Goal: Download file/media

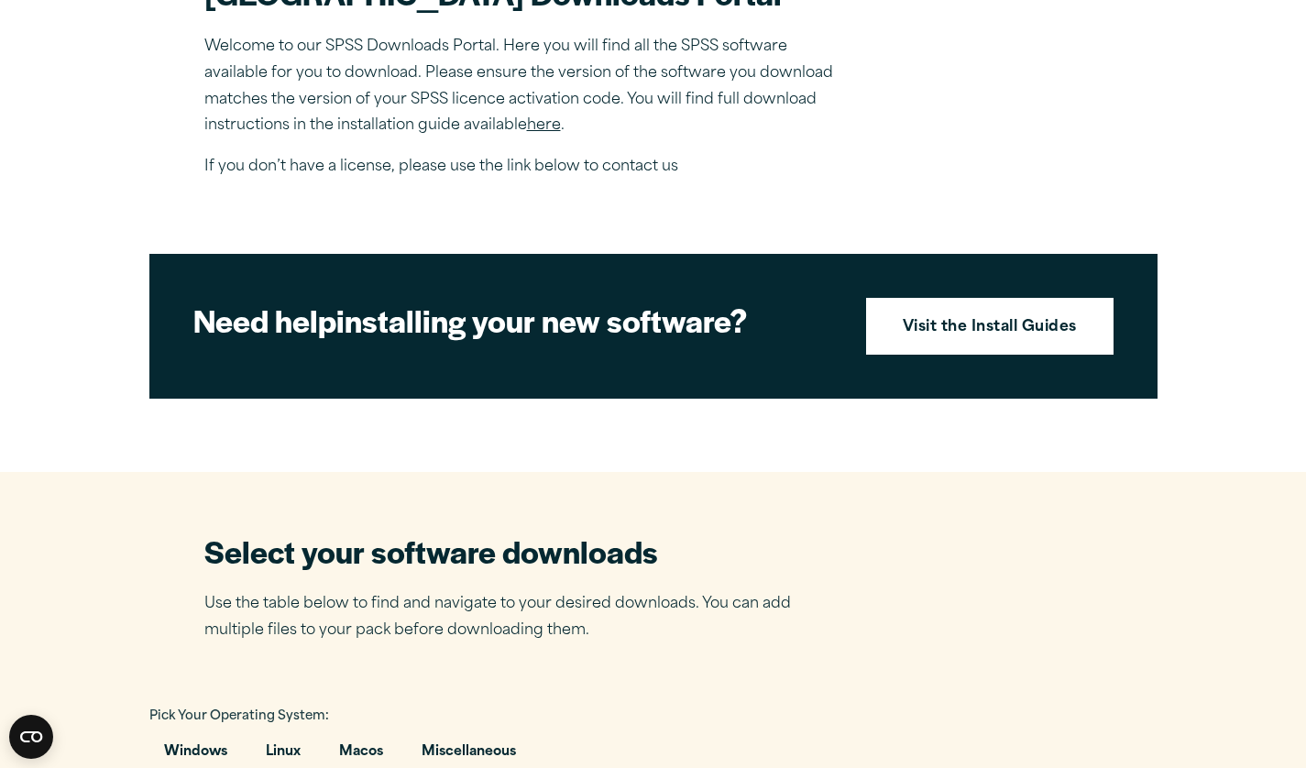
scroll to position [654, 0]
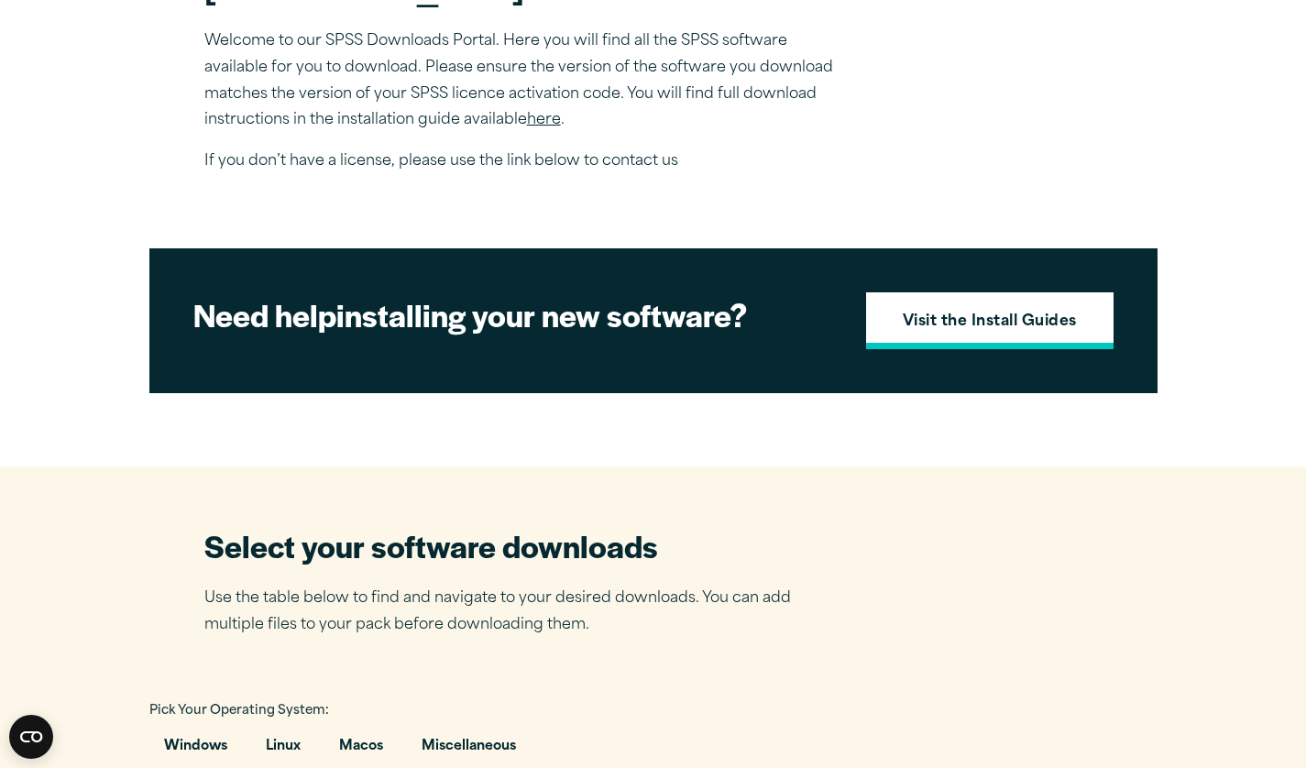
click at [984, 314] on strong "Visit the Install Guides" at bounding box center [990, 323] width 174 height 24
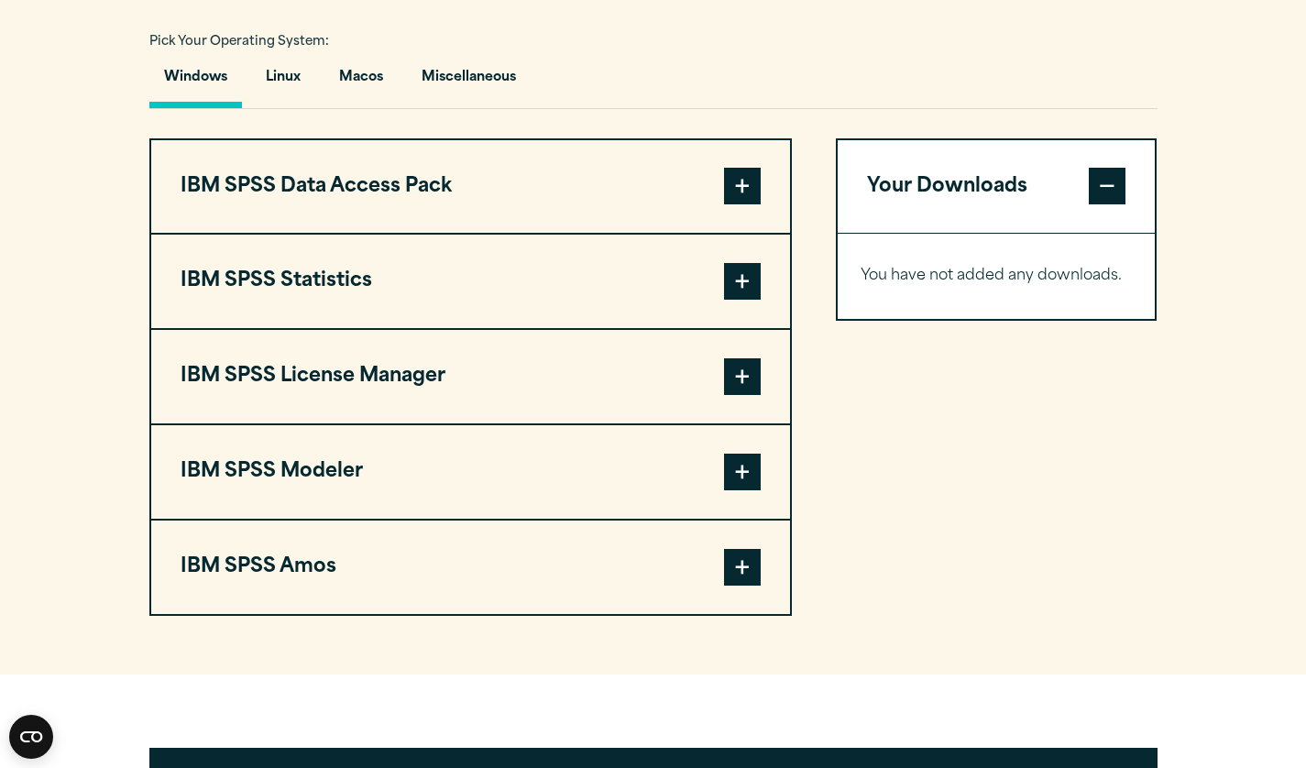
scroll to position [1325, 0]
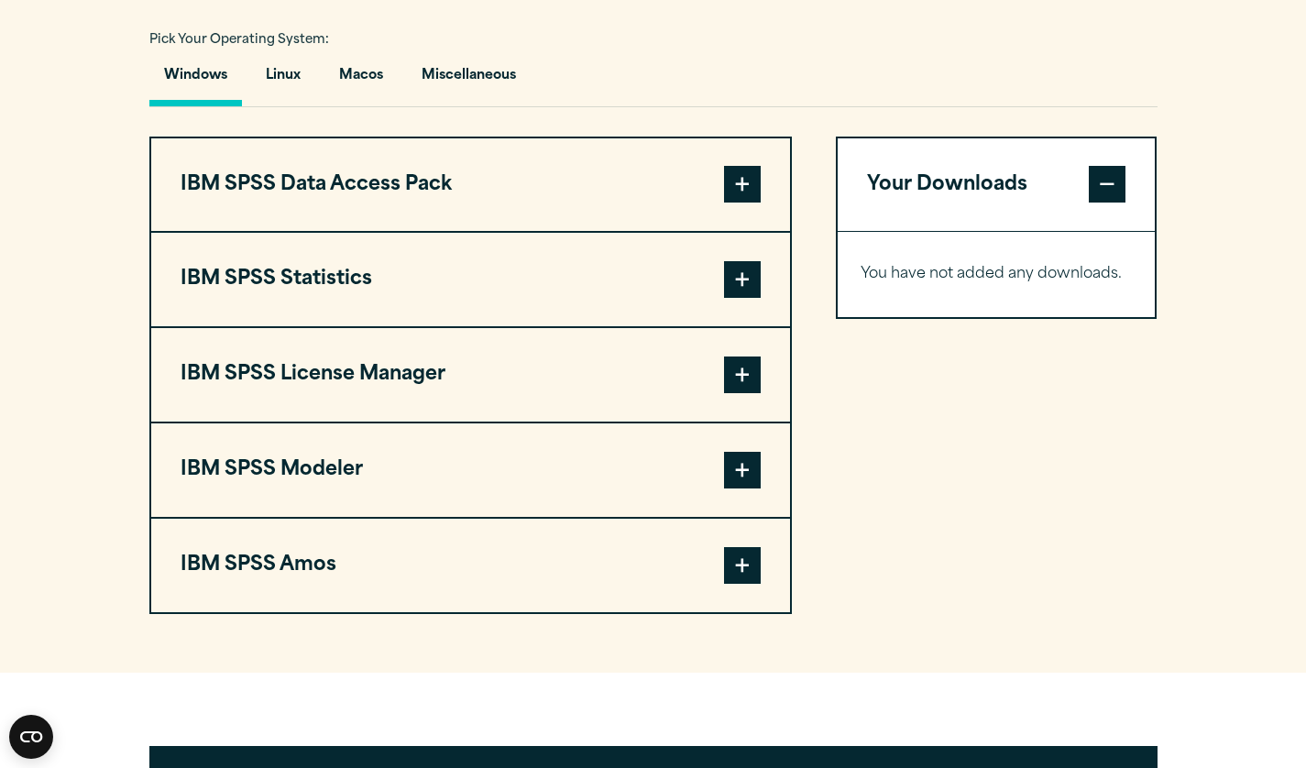
click at [740, 280] on span at bounding box center [742, 279] width 37 height 37
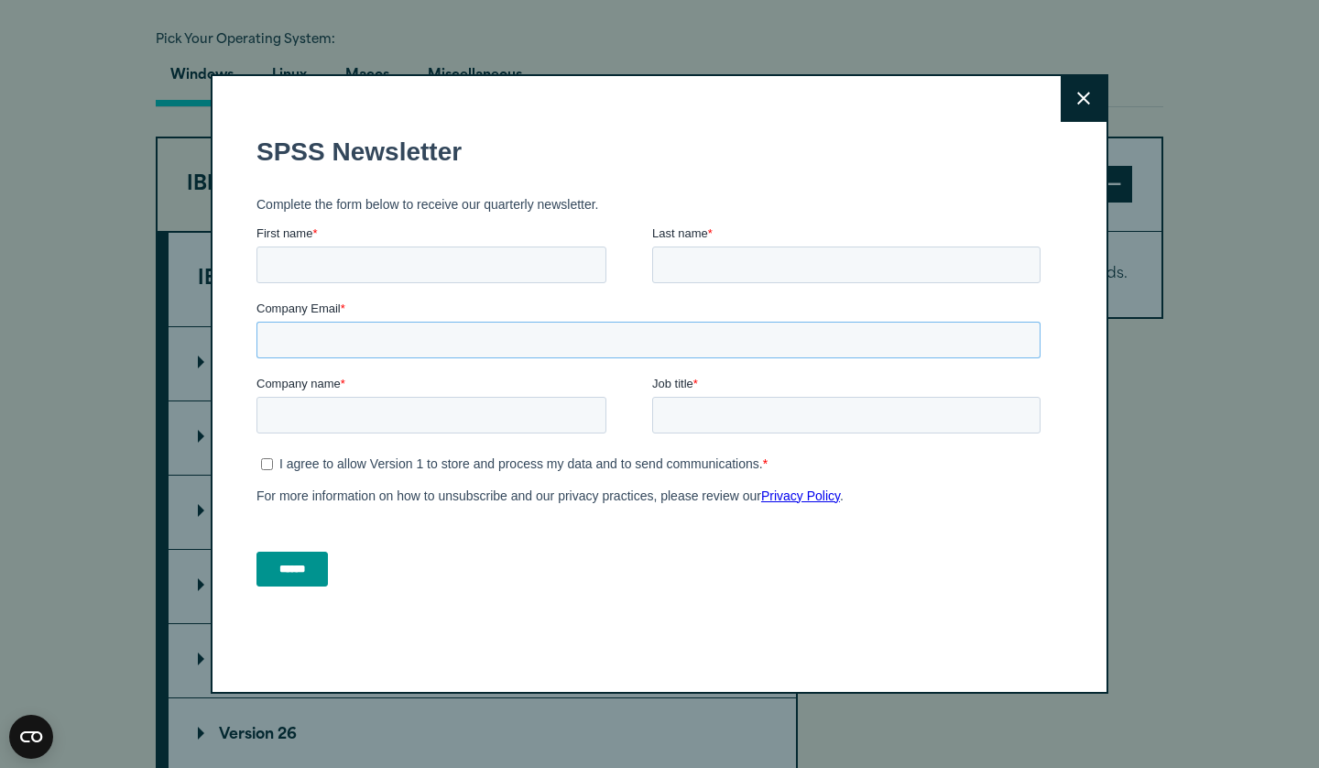
click at [260, 360] on fieldset "Company Email *" at bounding box center [653, 336] width 792 height 75
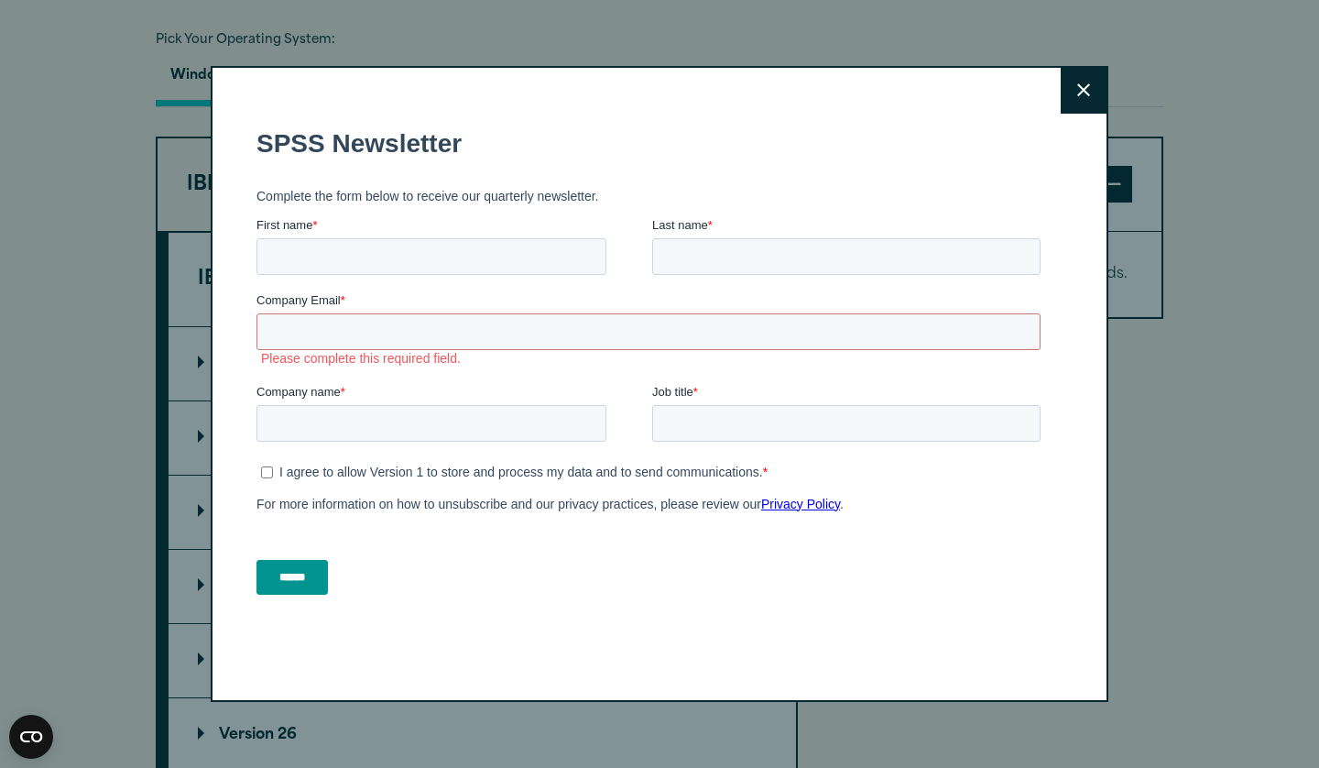
click at [1077, 103] on button "Close" at bounding box center [1084, 91] width 46 height 46
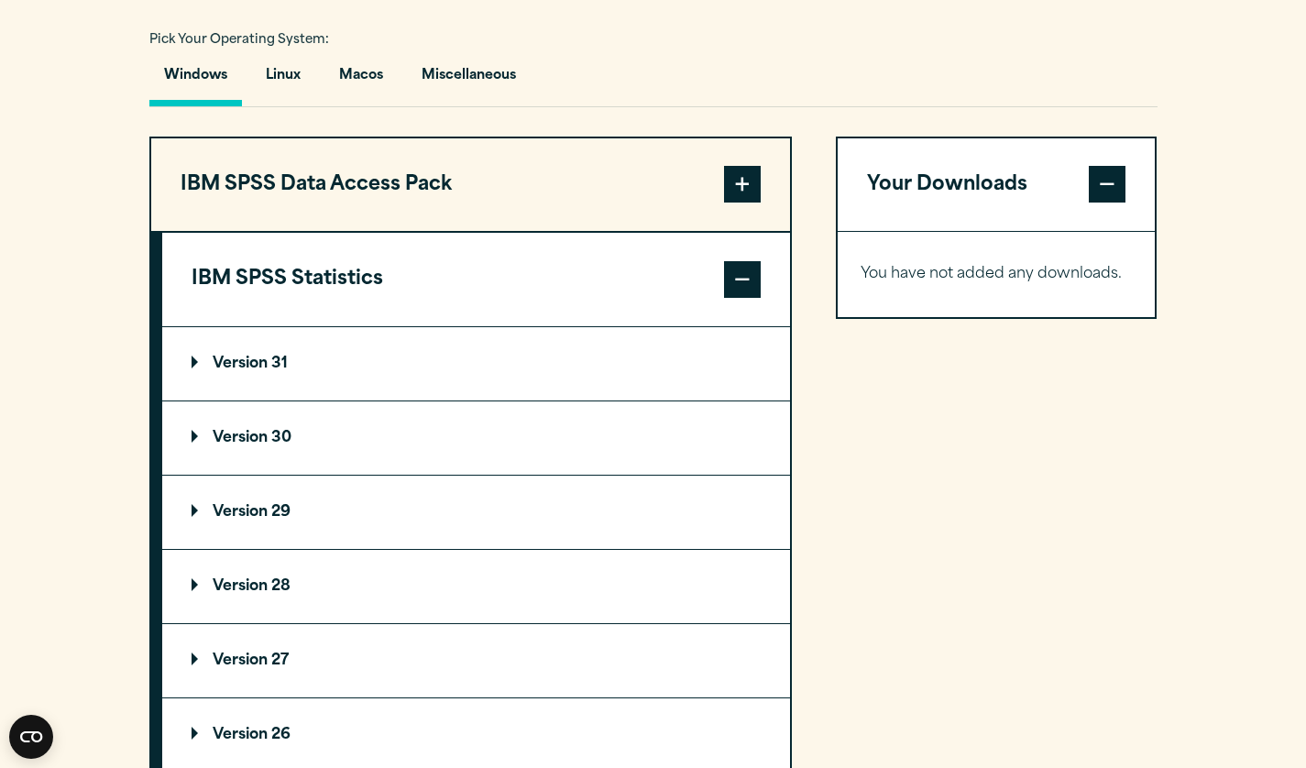
click at [220, 373] on summary "Version 31" at bounding box center [476, 363] width 628 height 73
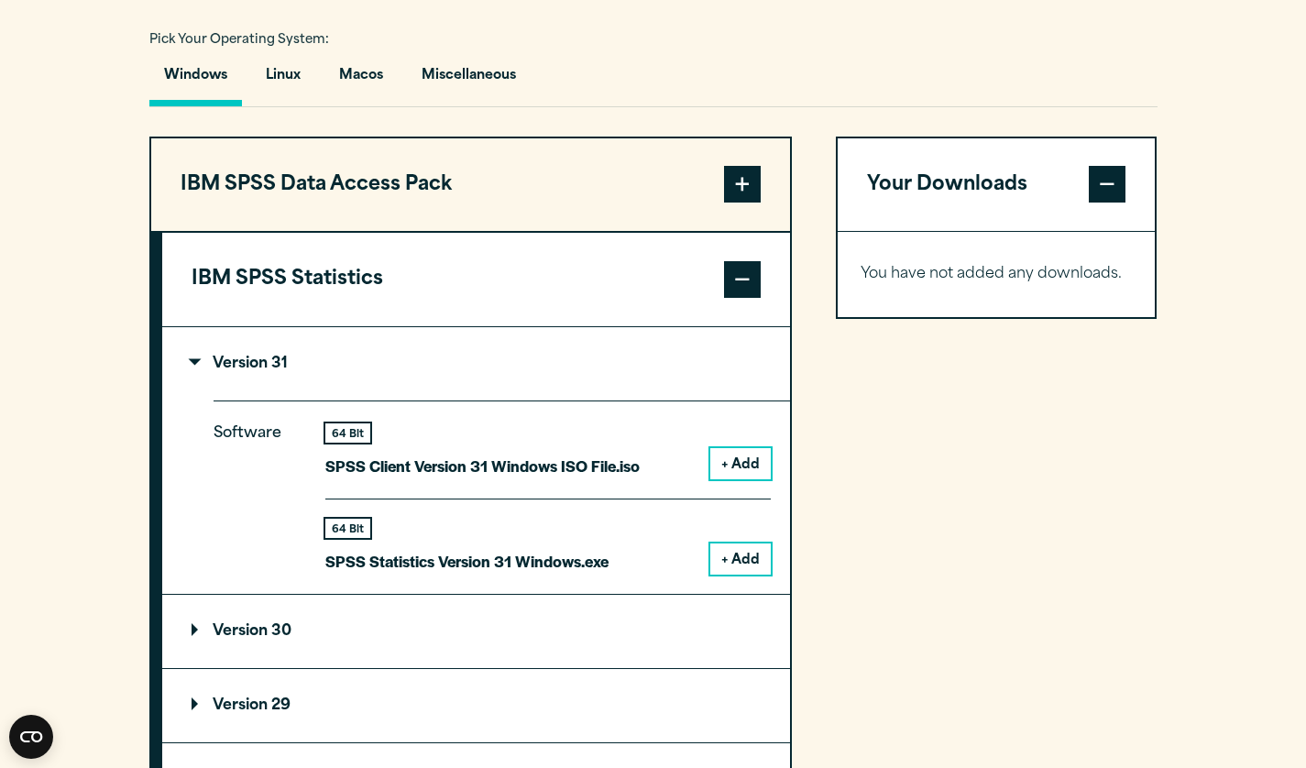
click at [740, 557] on button "+ Add" at bounding box center [740, 558] width 60 height 31
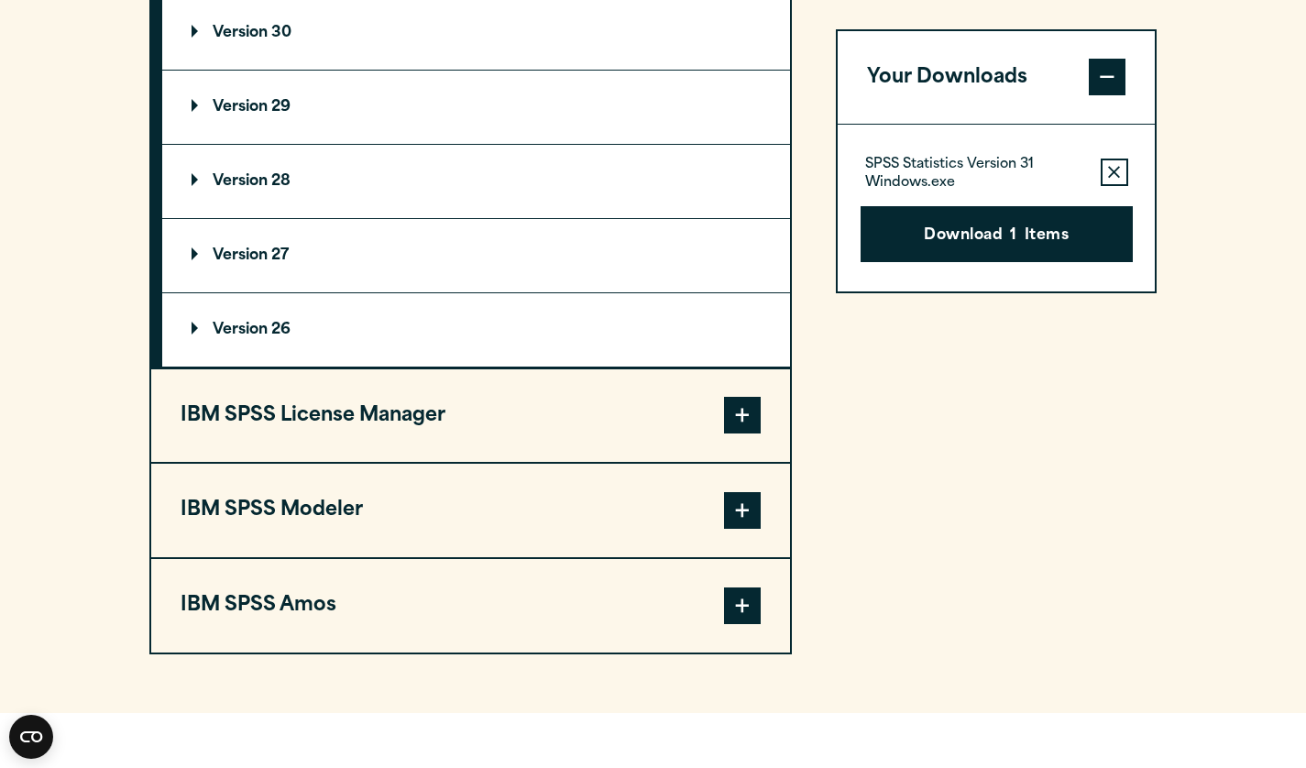
scroll to position [1943, 0]
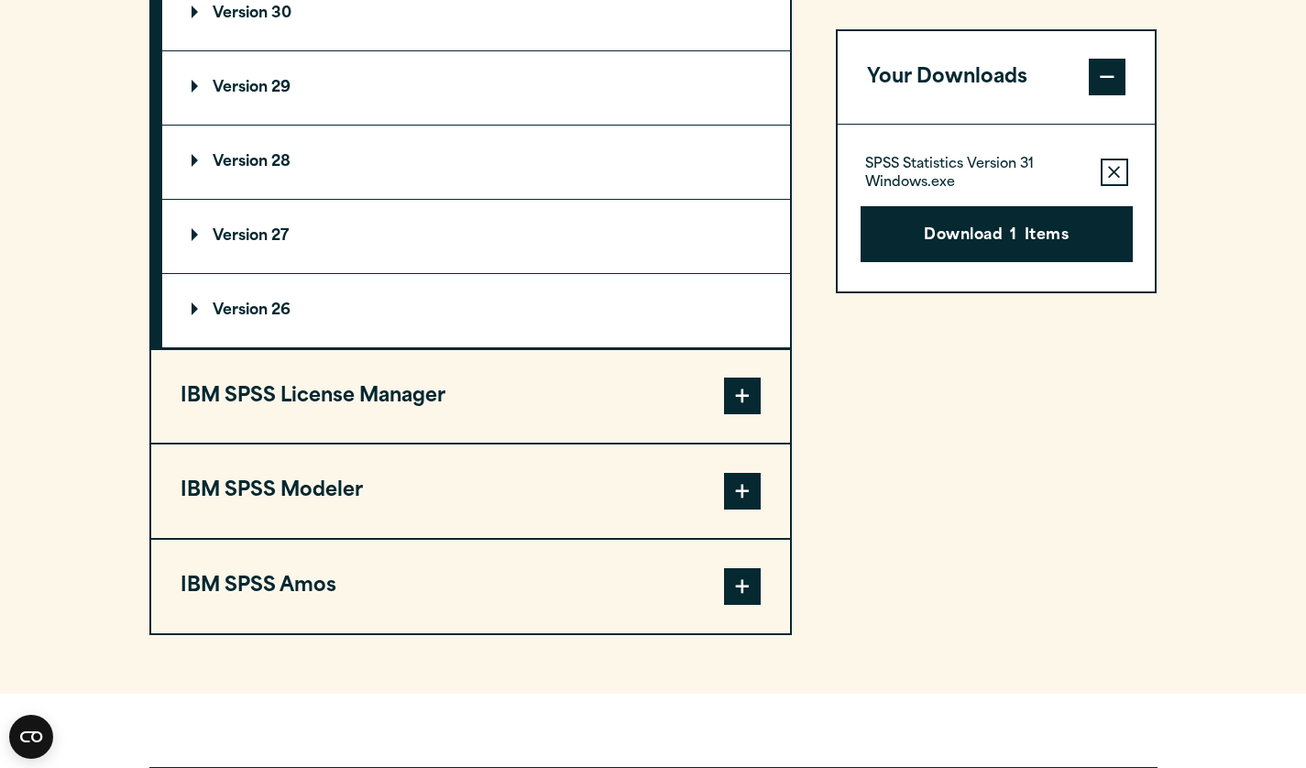
click at [740, 589] on span at bounding box center [742, 586] width 37 height 37
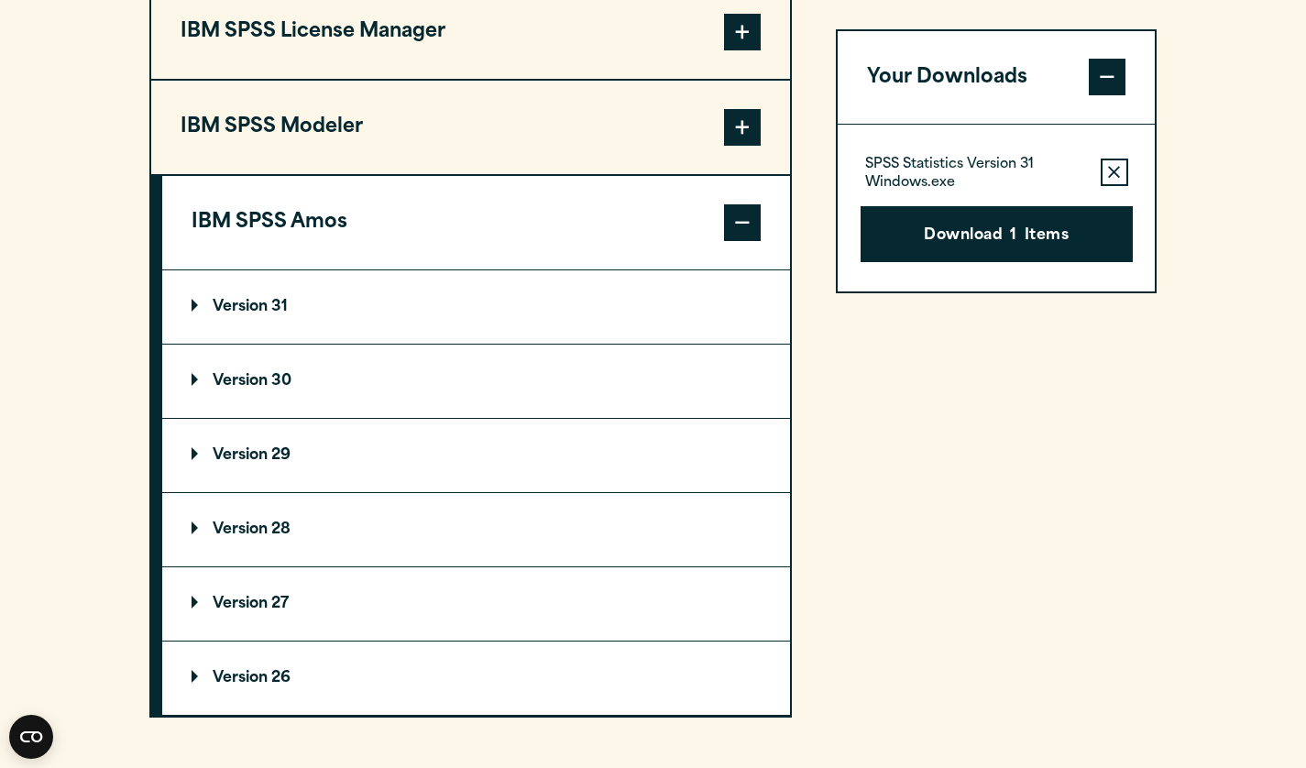
scroll to position [1667, 0]
click at [219, 295] on summary "Version 31" at bounding box center [476, 307] width 628 height 73
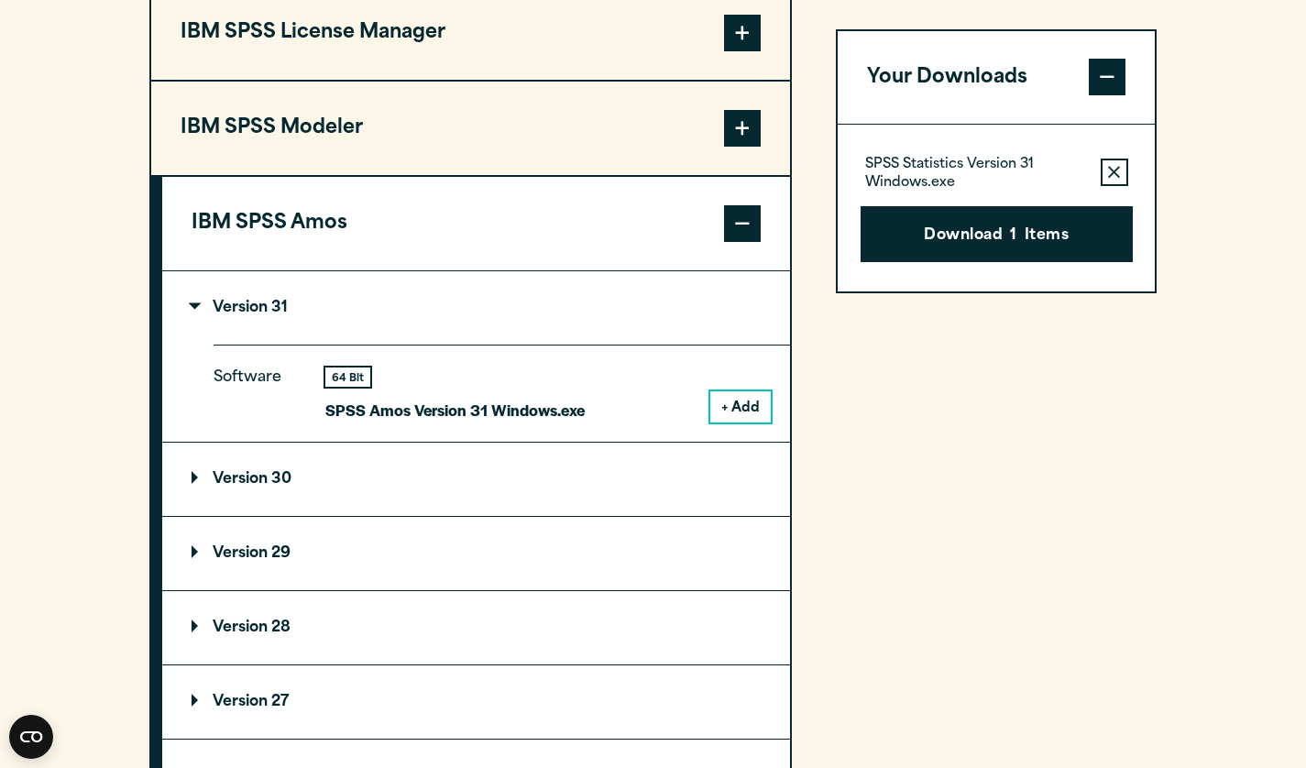
click at [746, 413] on button "+ Add" at bounding box center [740, 406] width 60 height 31
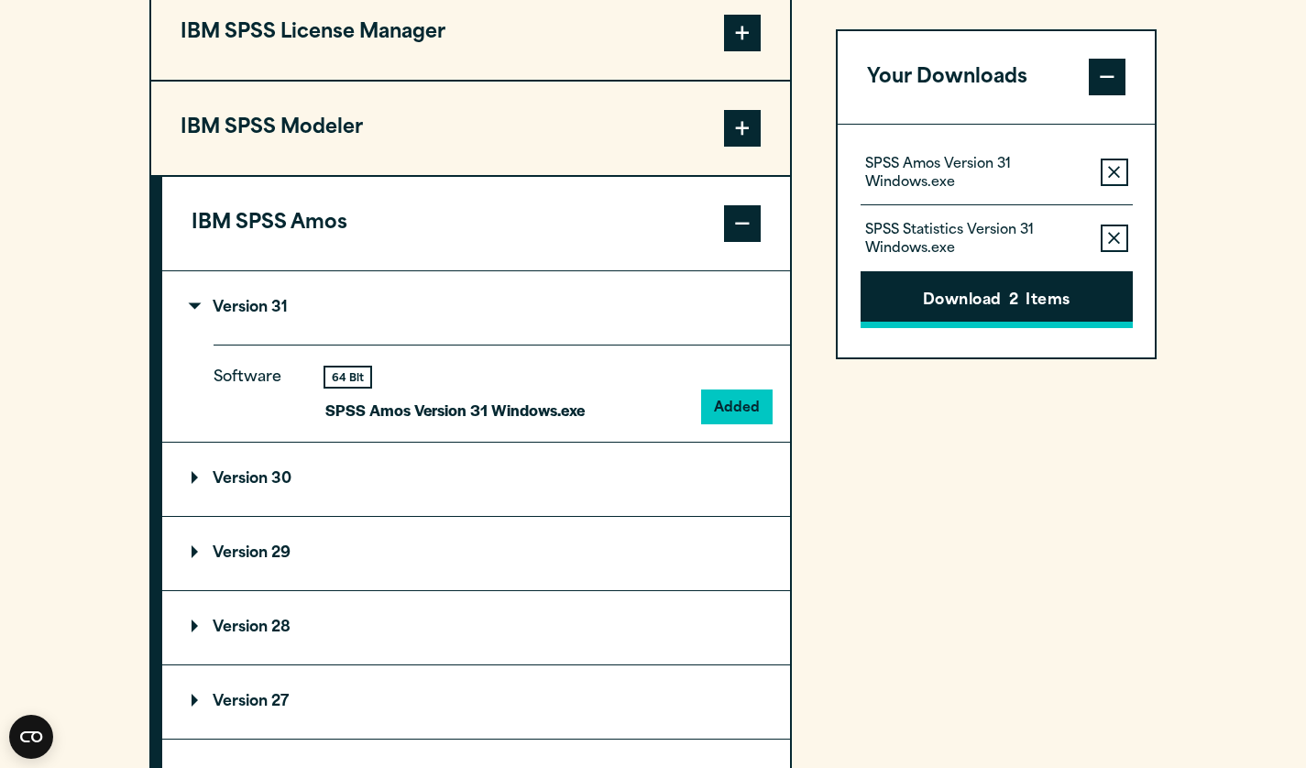
click at [958, 296] on button "Download 2 Items" at bounding box center [996, 300] width 272 height 57
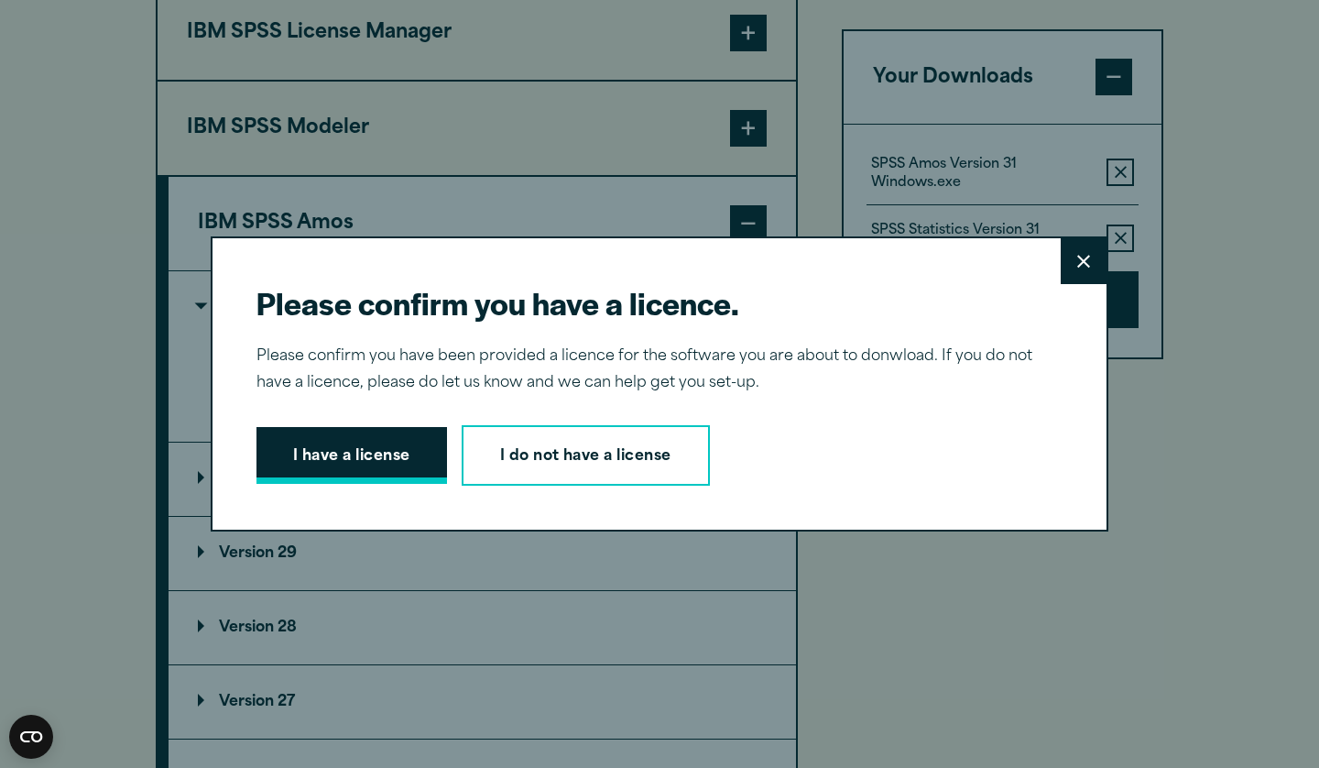
click at [329, 452] on button "I have a license" at bounding box center [352, 455] width 191 height 57
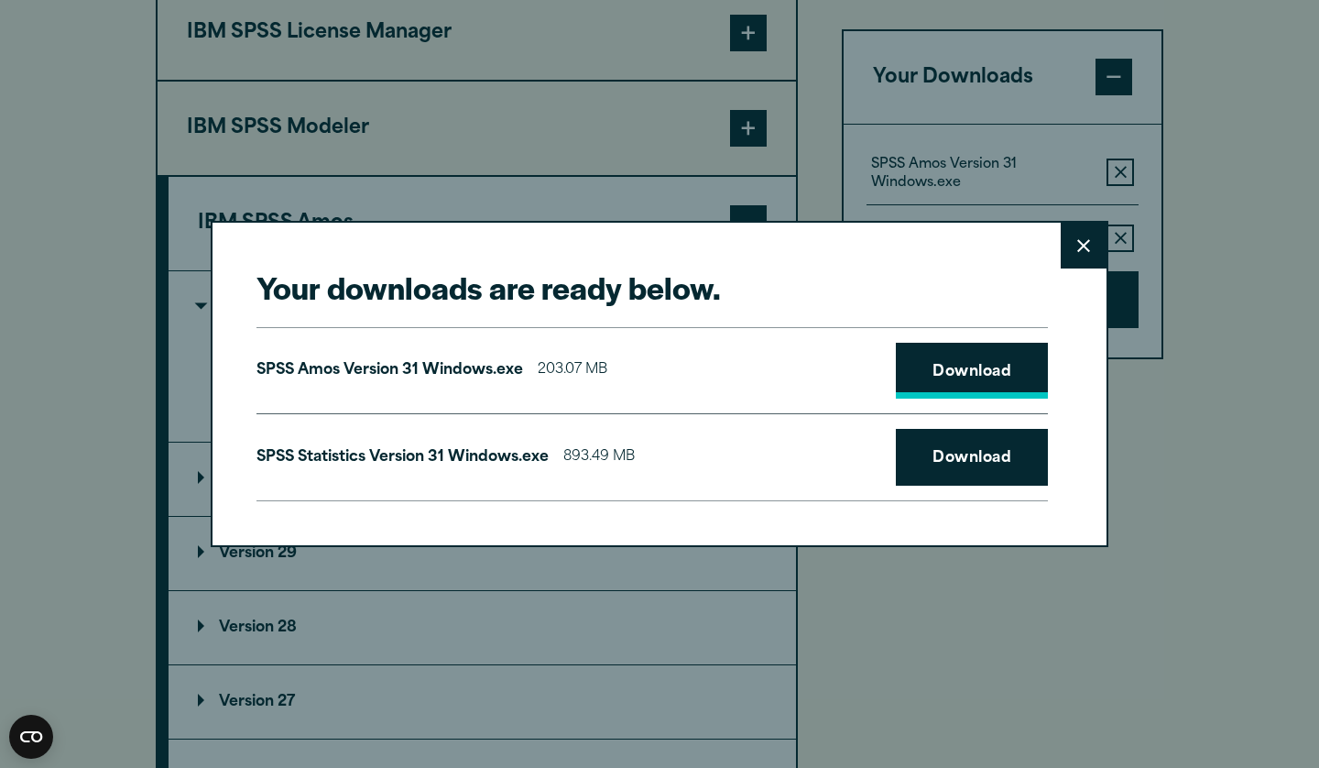
click at [917, 383] on link "Download" at bounding box center [972, 371] width 152 height 57
click at [924, 439] on link "Download" at bounding box center [972, 457] width 152 height 57
click at [1066, 243] on button "Close" at bounding box center [1084, 246] width 46 height 46
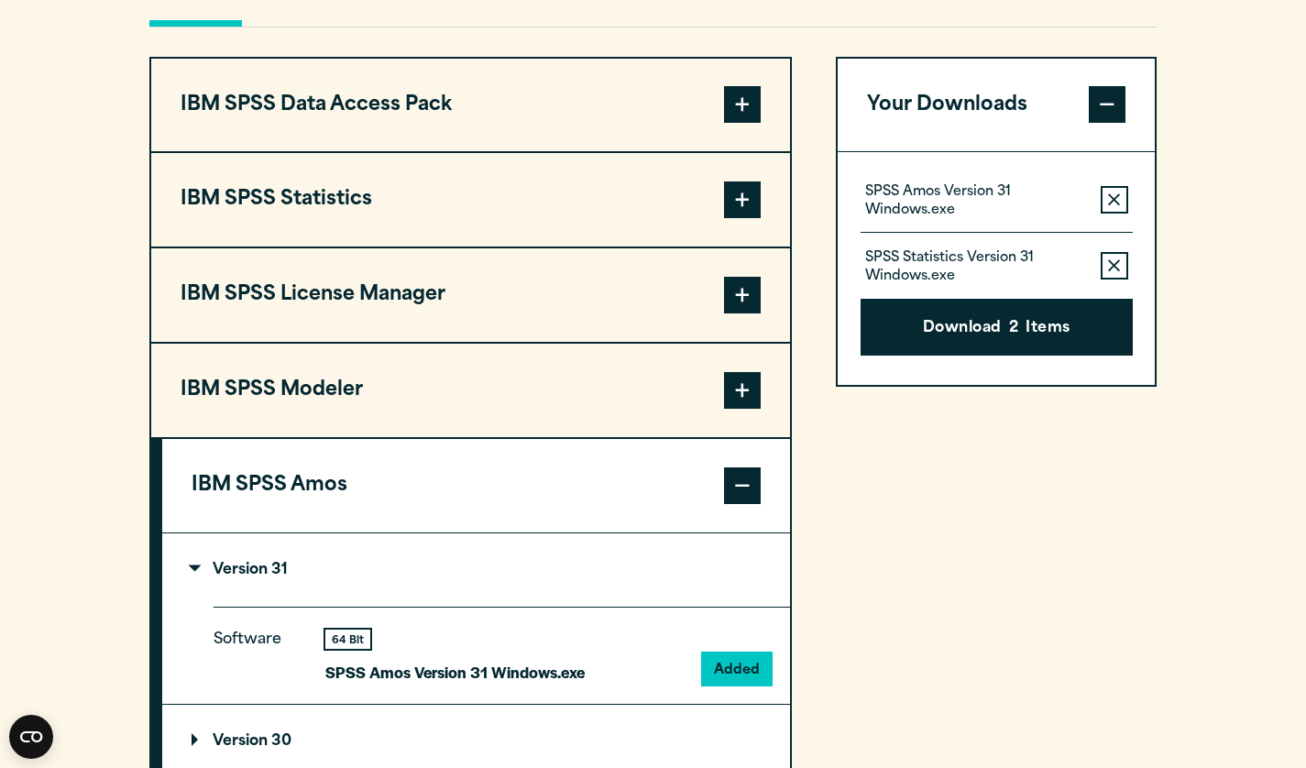
scroll to position [1404, 0]
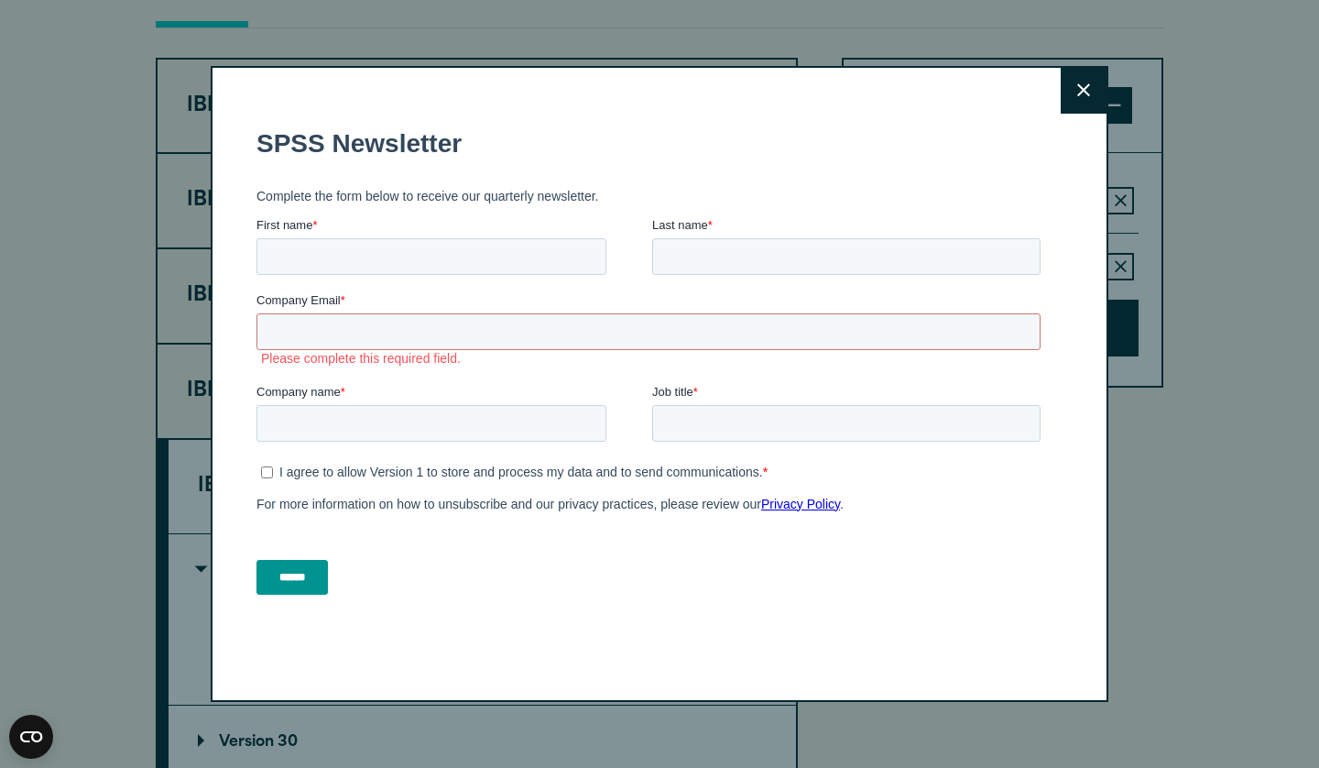
click at [1069, 89] on button "Close" at bounding box center [1084, 91] width 46 height 46
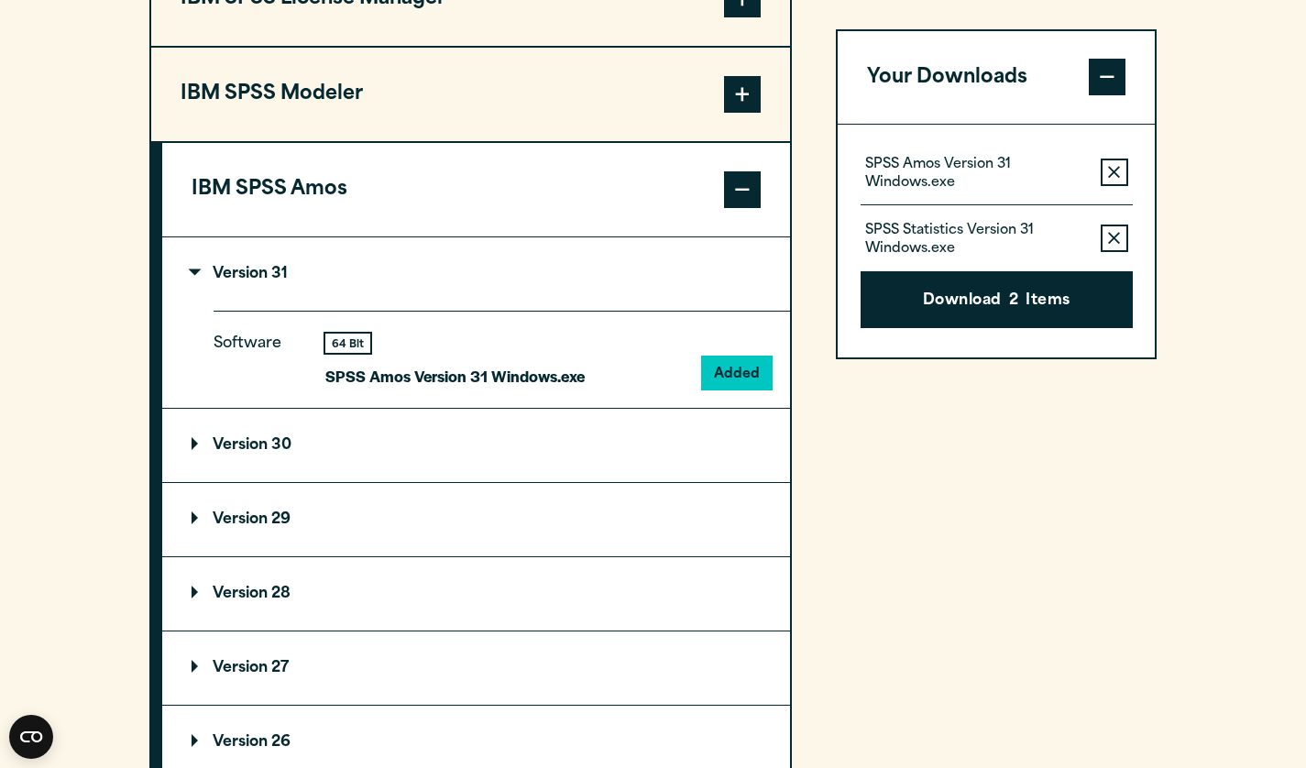
scroll to position [1702, 0]
click at [224, 589] on p "Version 28" at bounding box center [241, 593] width 99 height 15
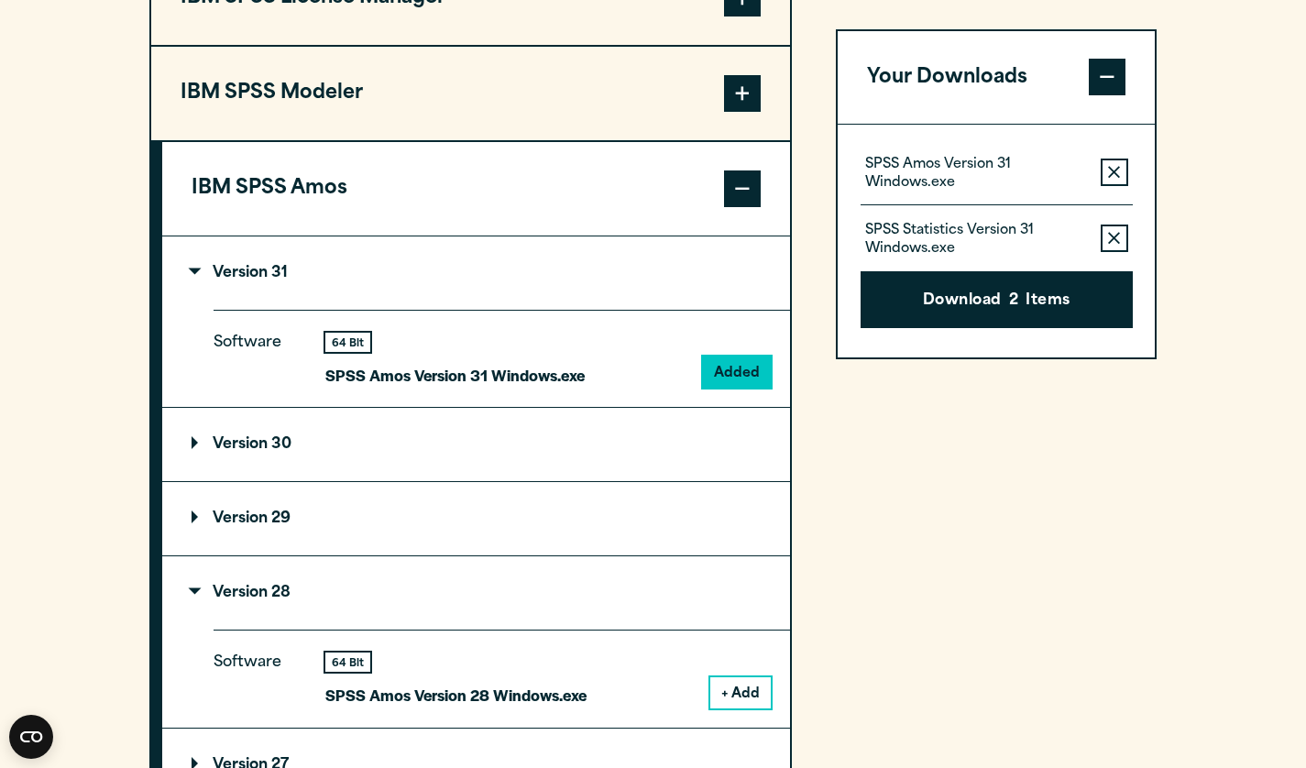
click at [752, 701] on button "+ Add" at bounding box center [740, 692] width 60 height 31
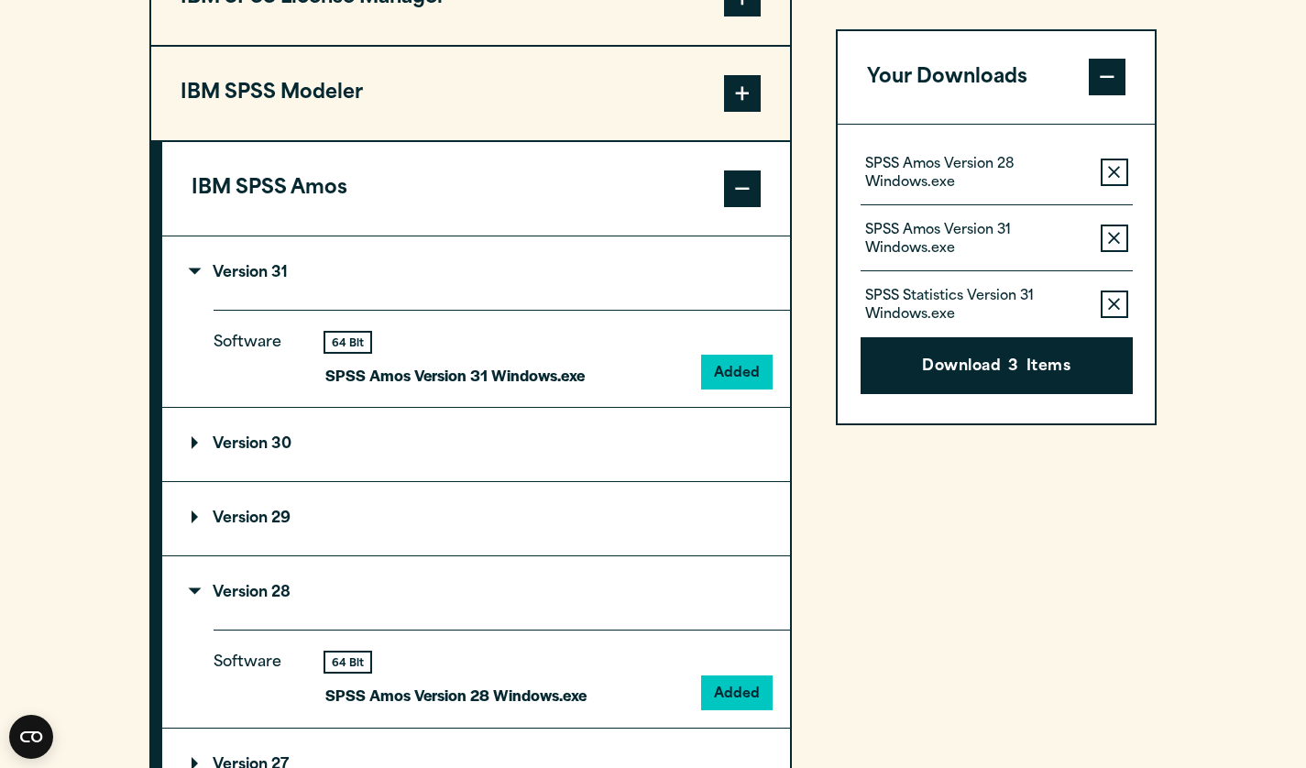
click at [1113, 241] on icon "button" at bounding box center [1114, 239] width 12 height 13
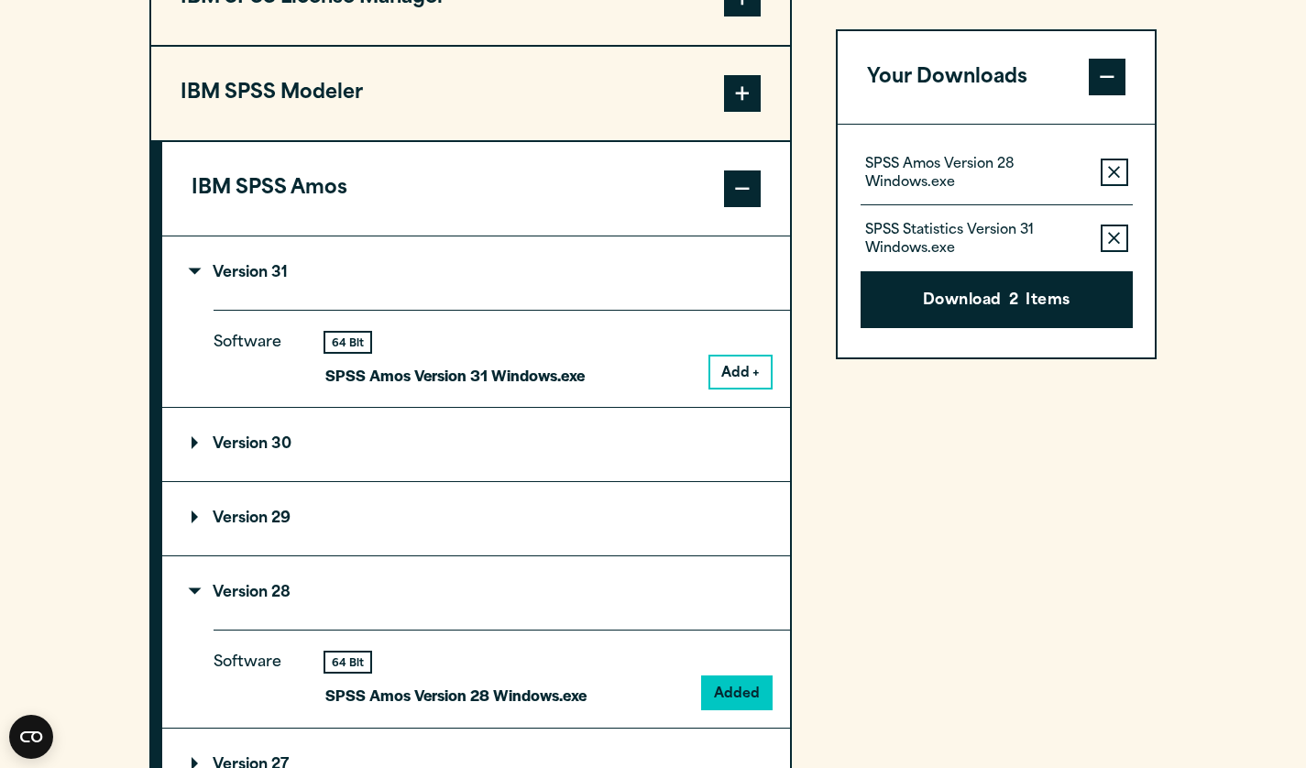
click at [1118, 231] on button "Remove this item from your software download list" at bounding box center [1113, 238] width 27 height 27
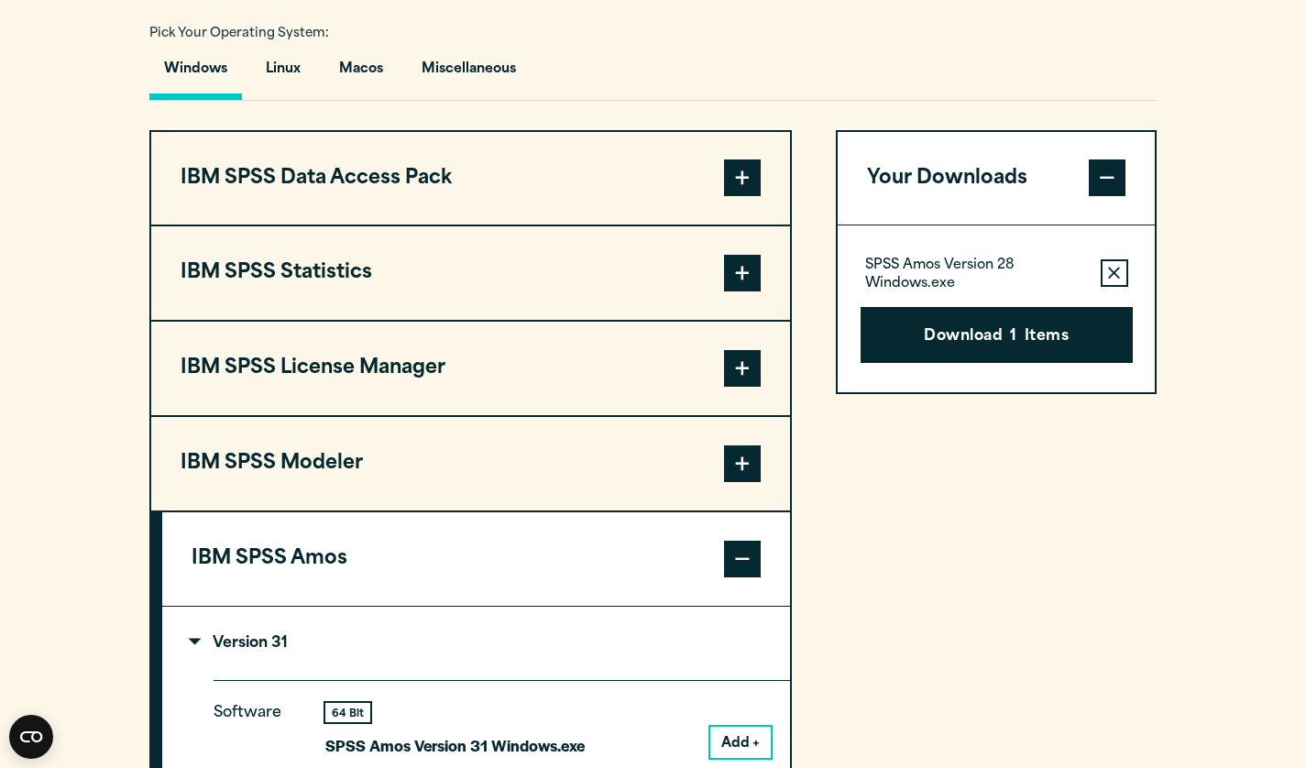
scroll to position [1329, 0]
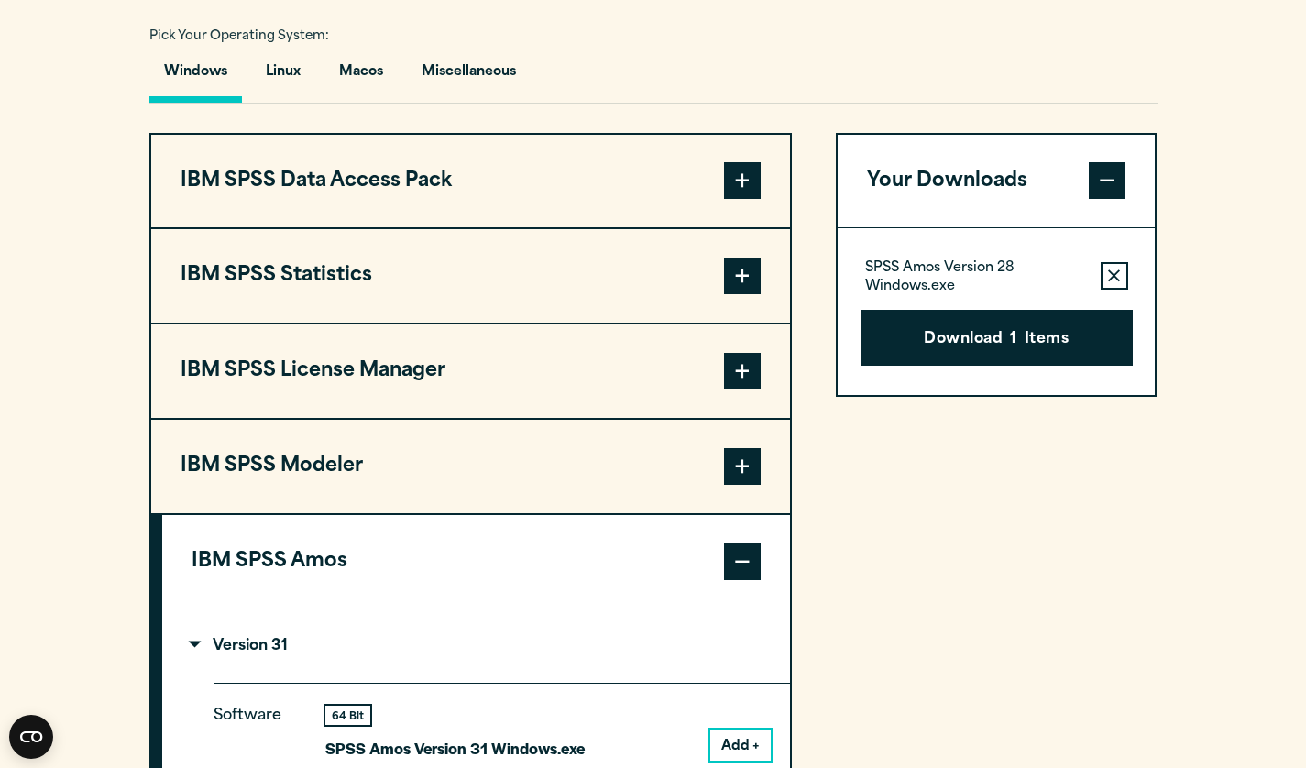
click at [726, 287] on span at bounding box center [742, 275] width 37 height 37
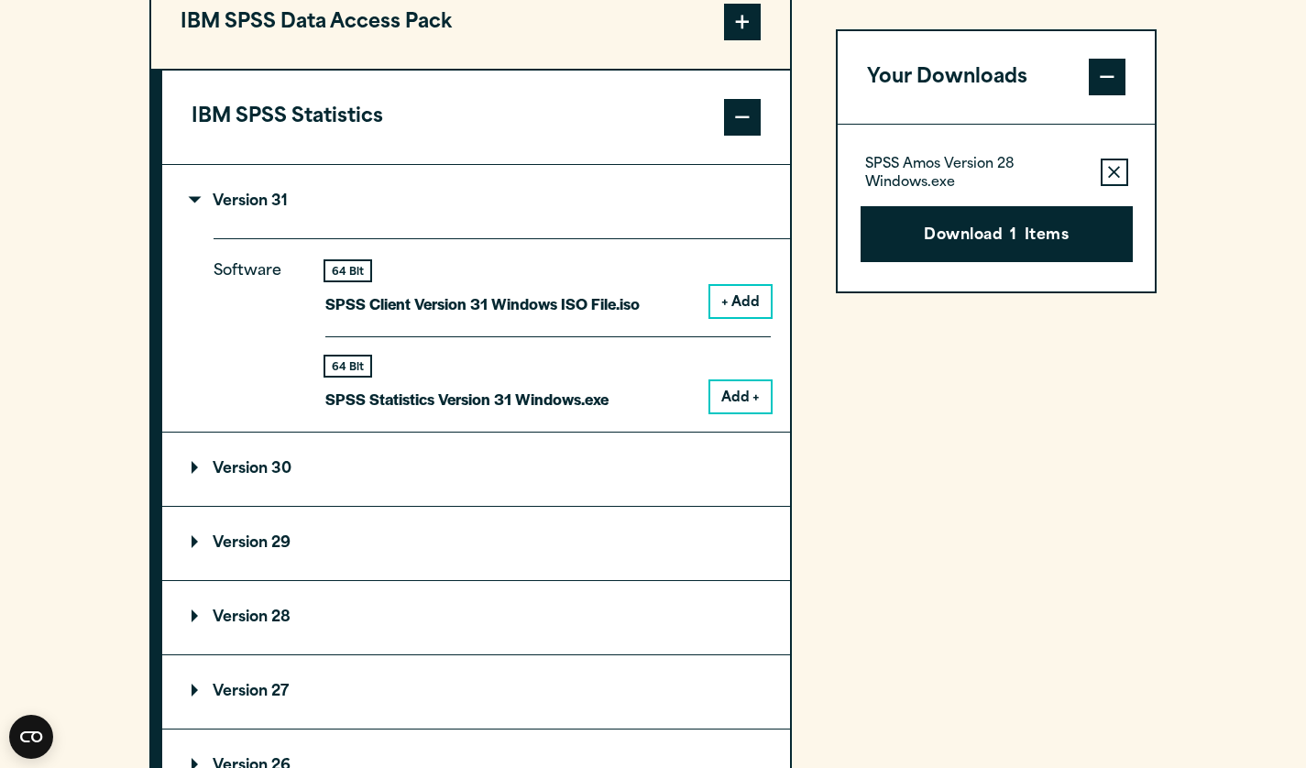
scroll to position [1561, 0]
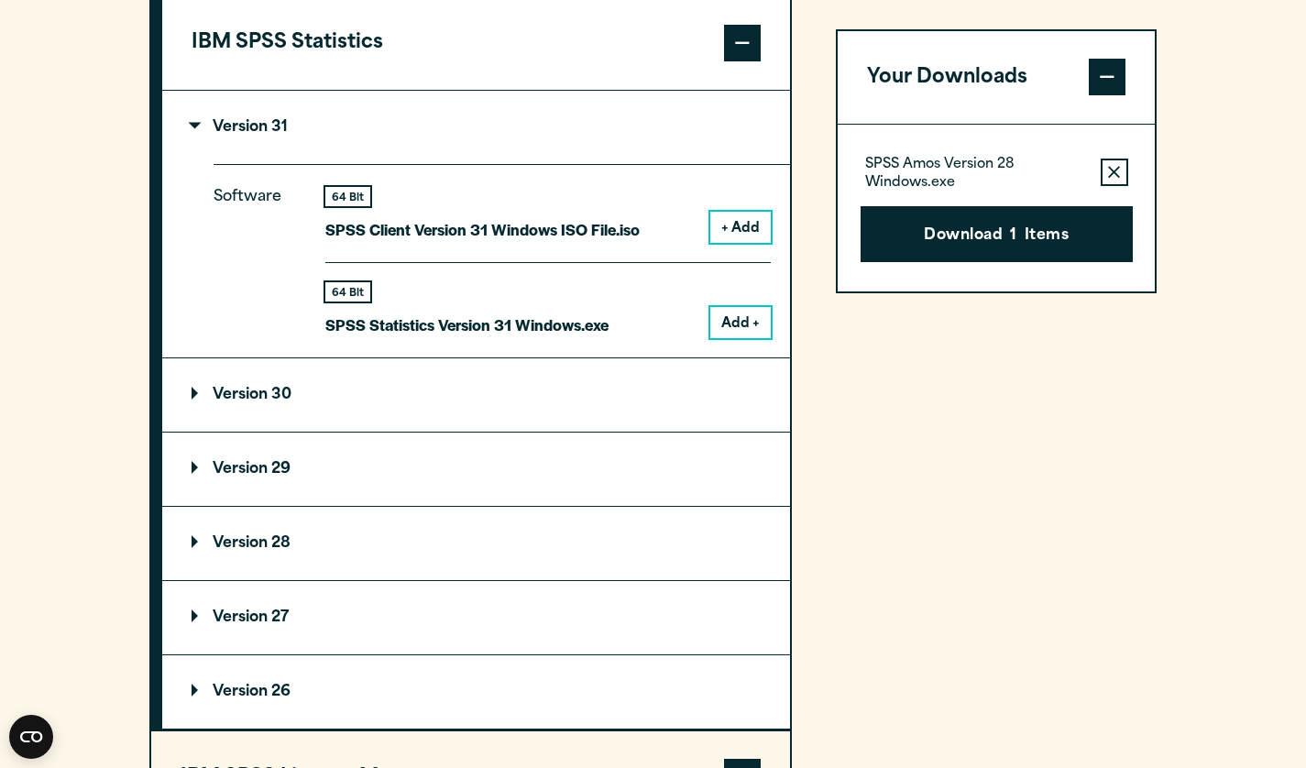
click at [259, 547] on p "Version 28" at bounding box center [241, 543] width 99 height 15
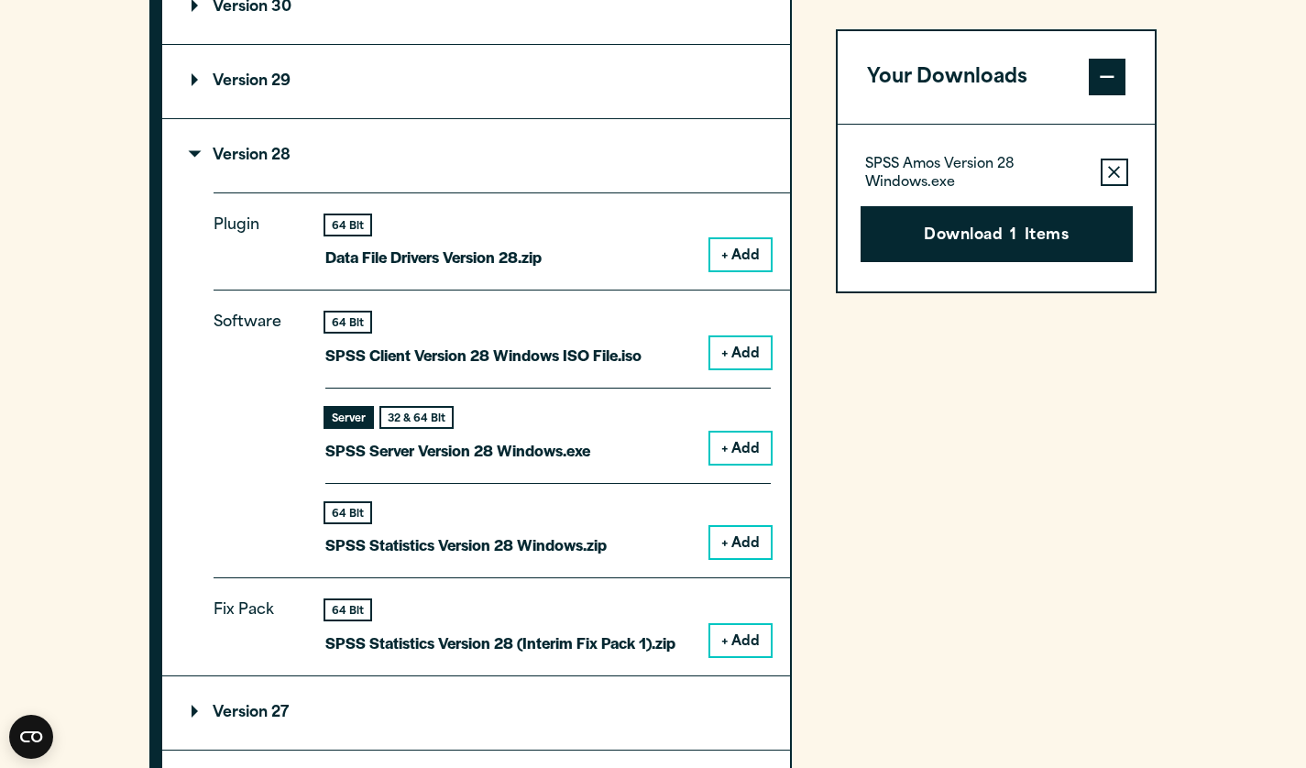
scroll to position [1950, 0]
click at [741, 548] on button "+ Add" at bounding box center [740, 541] width 60 height 31
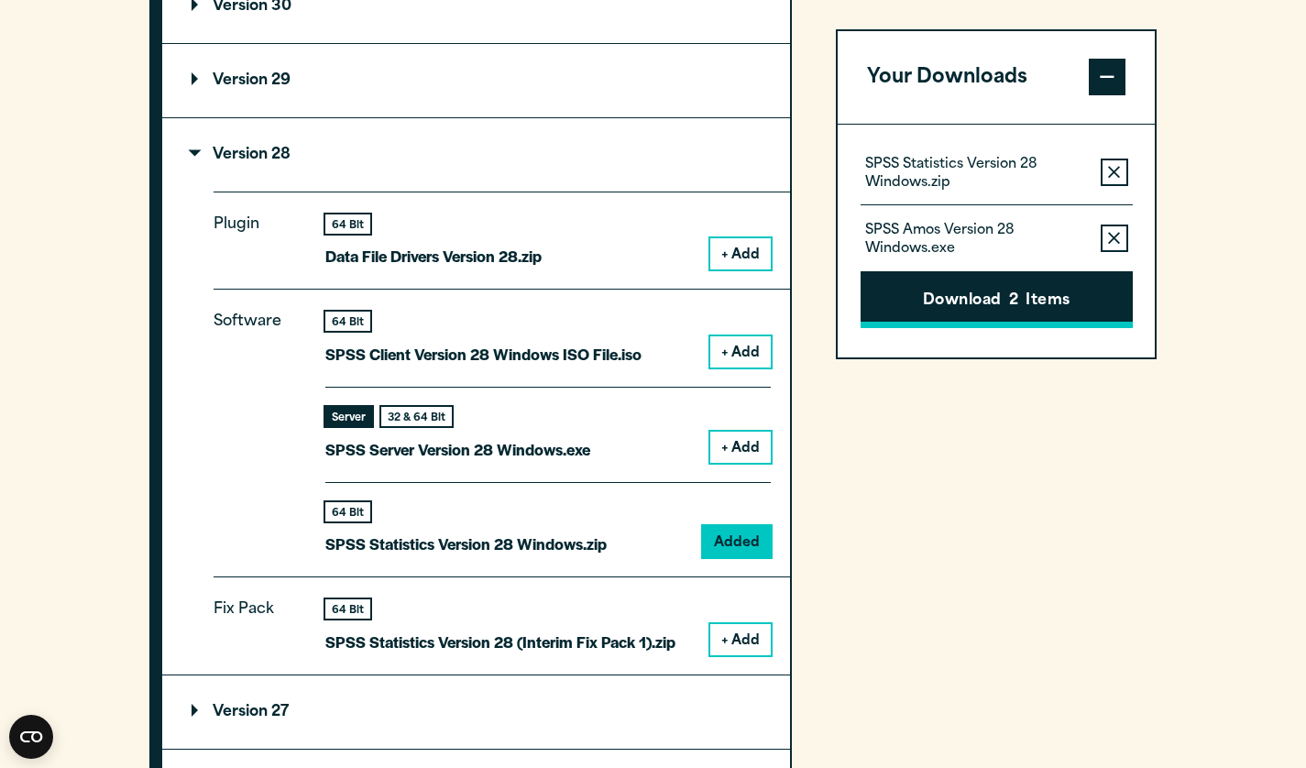
click at [1031, 311] on button "Download 2 Items" at bounding box center [996, 300] width 272 height 57
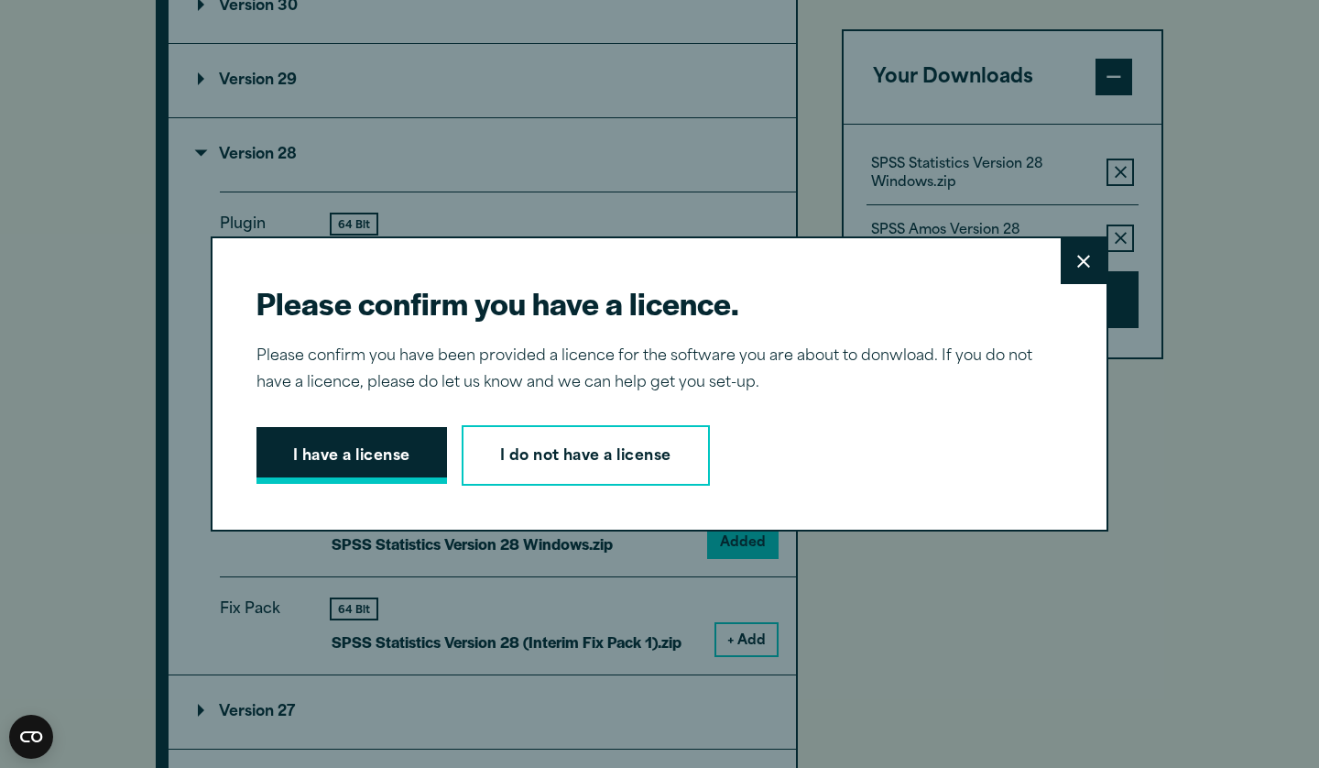
click at [368, 459] on button "I have a license" at bounding box center [352, 455] width 191 height 57
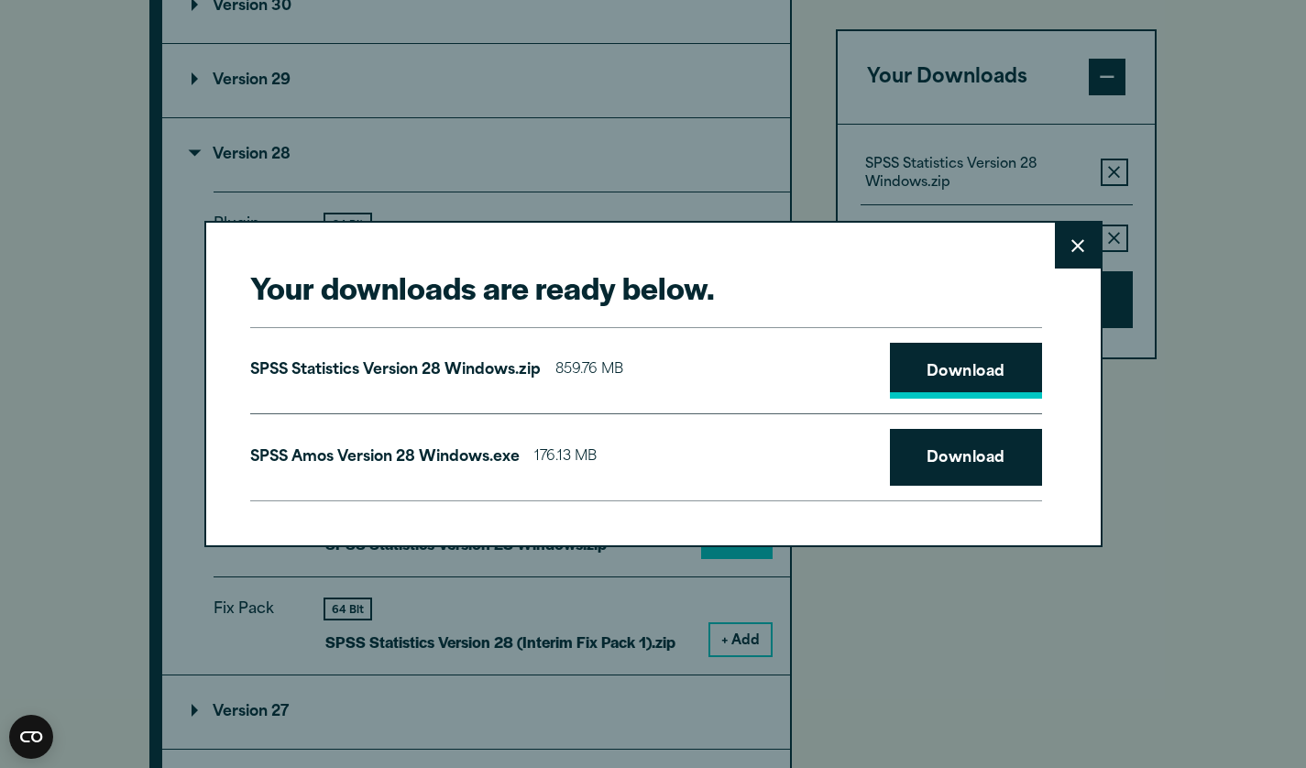
click at [957, 373] on link "Download" at bounding box center [966, 371] width 152 height 57
click at [944, 458] on link "Download" at bounding box center [966, 457] width 152 height 57
click at [1075, 243] on icon at bounding box center [1077, 245] width 13 height 13
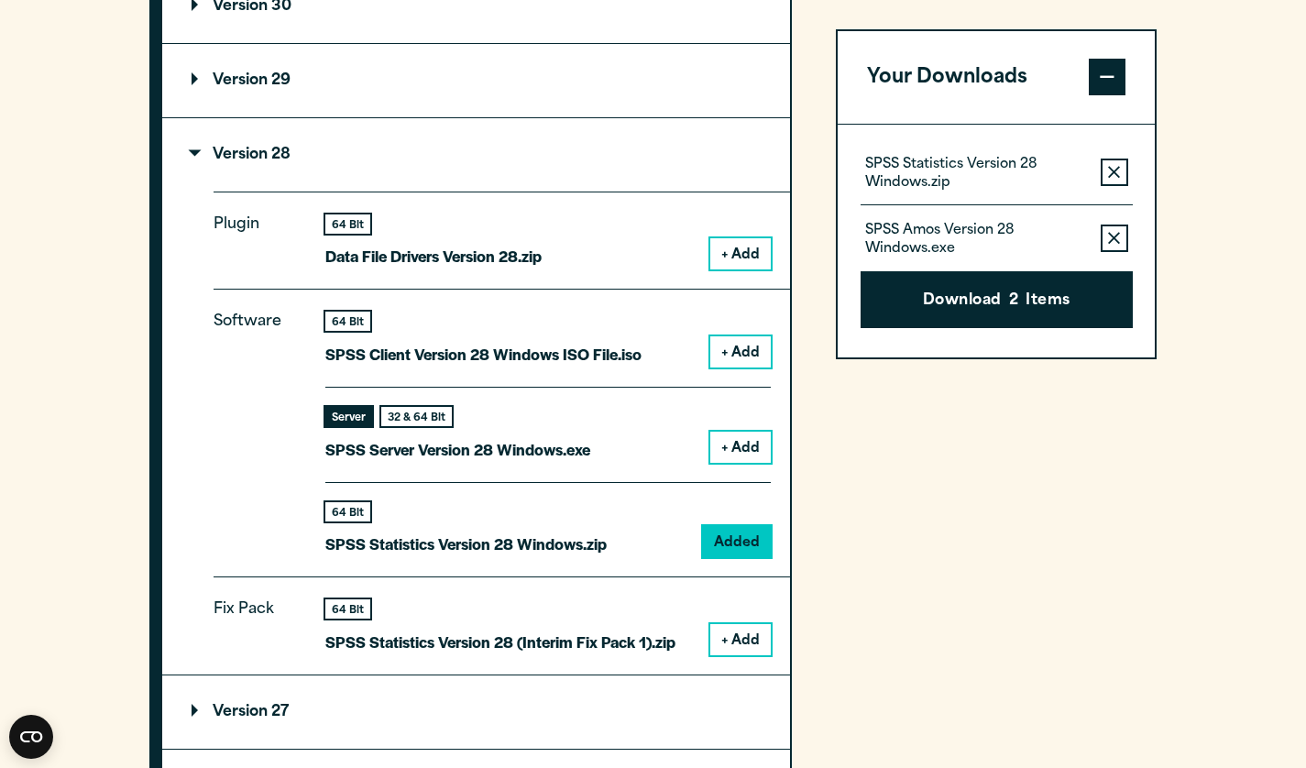
click at [134, 492] on section "Select your software downloads Use the table below to find and navigate to your…" at bounding box center [653, 170] width 1306 height 1999
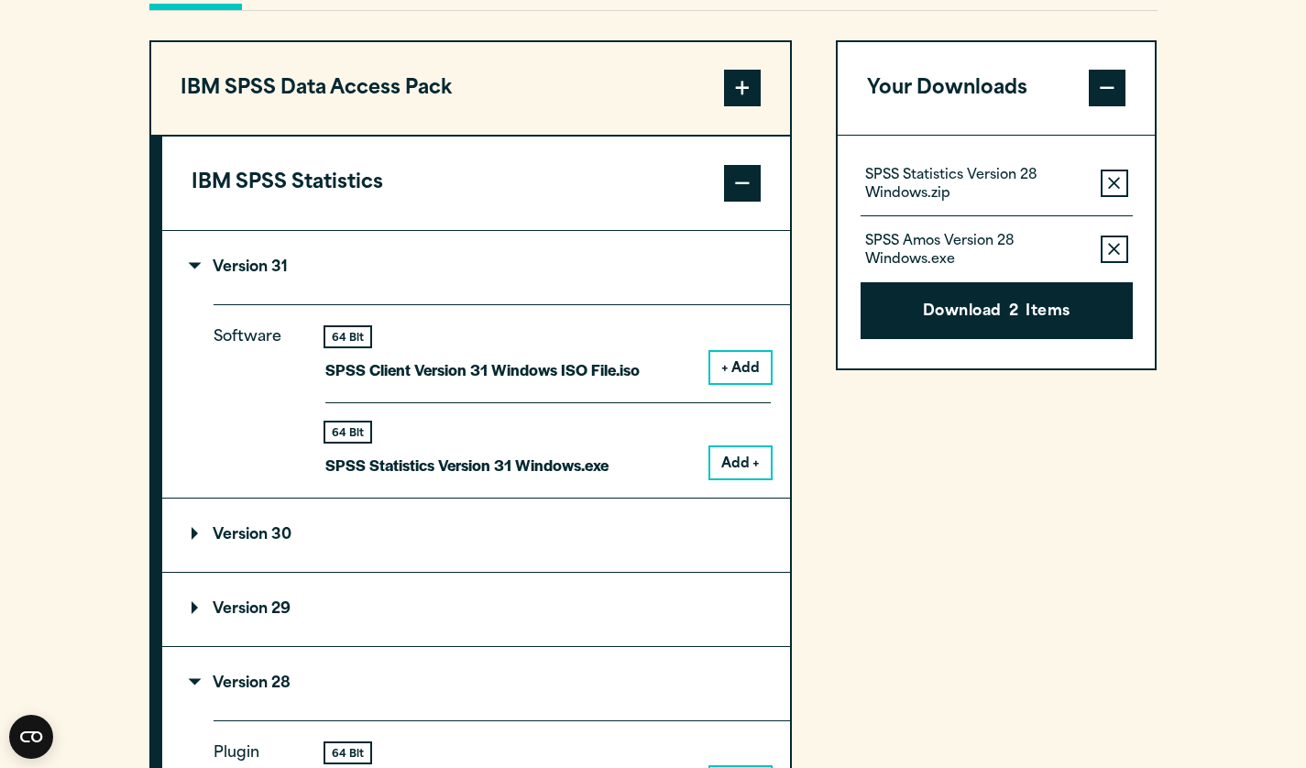
scroll to position [1422, 0]
drag, startPoint x: 297, startPoint y: 260, endPoint x: 432, endPoint y: 267, distance: 134.8
click at [432, 267] on summary "Version 31" at bounding box center [476, 266] width 628 height 73
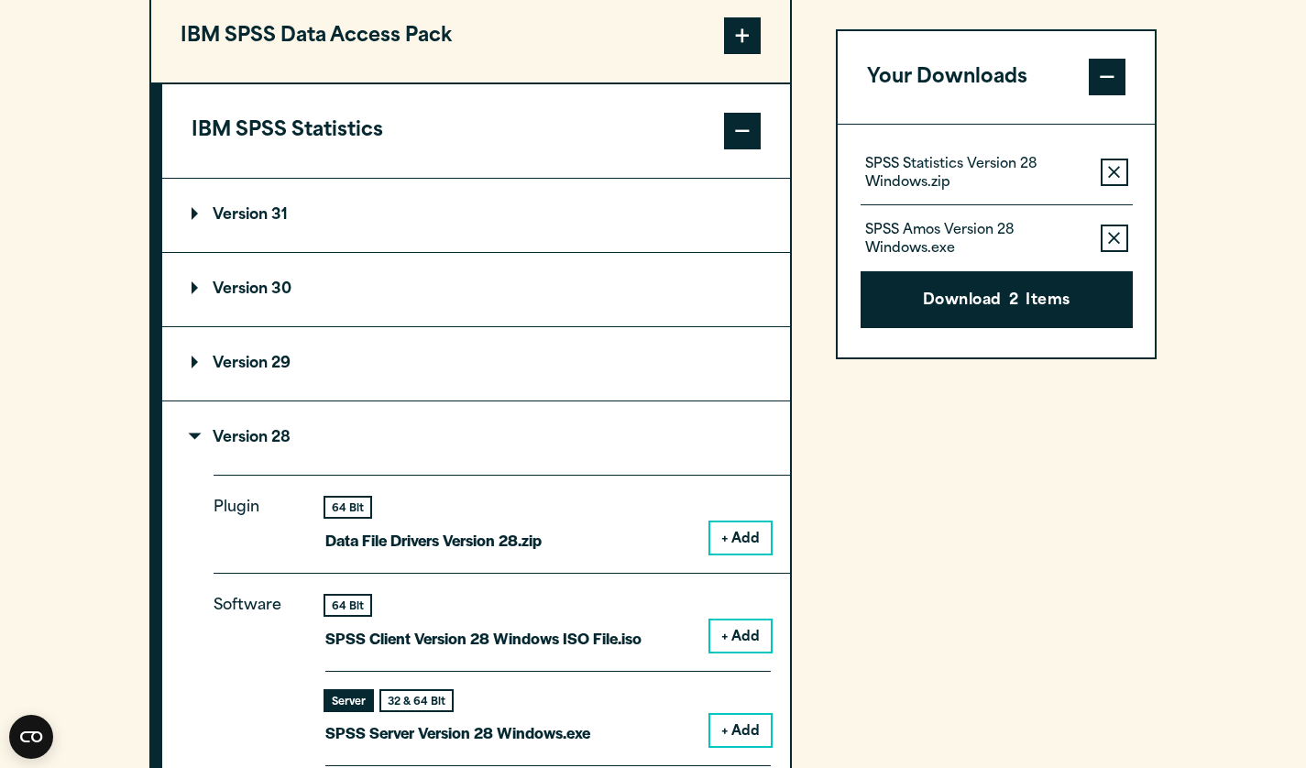
scroll to position [1472, 0]
click at [204, 429] on summary "Version 28" at bounding box center [476, 438] width 628 height 73
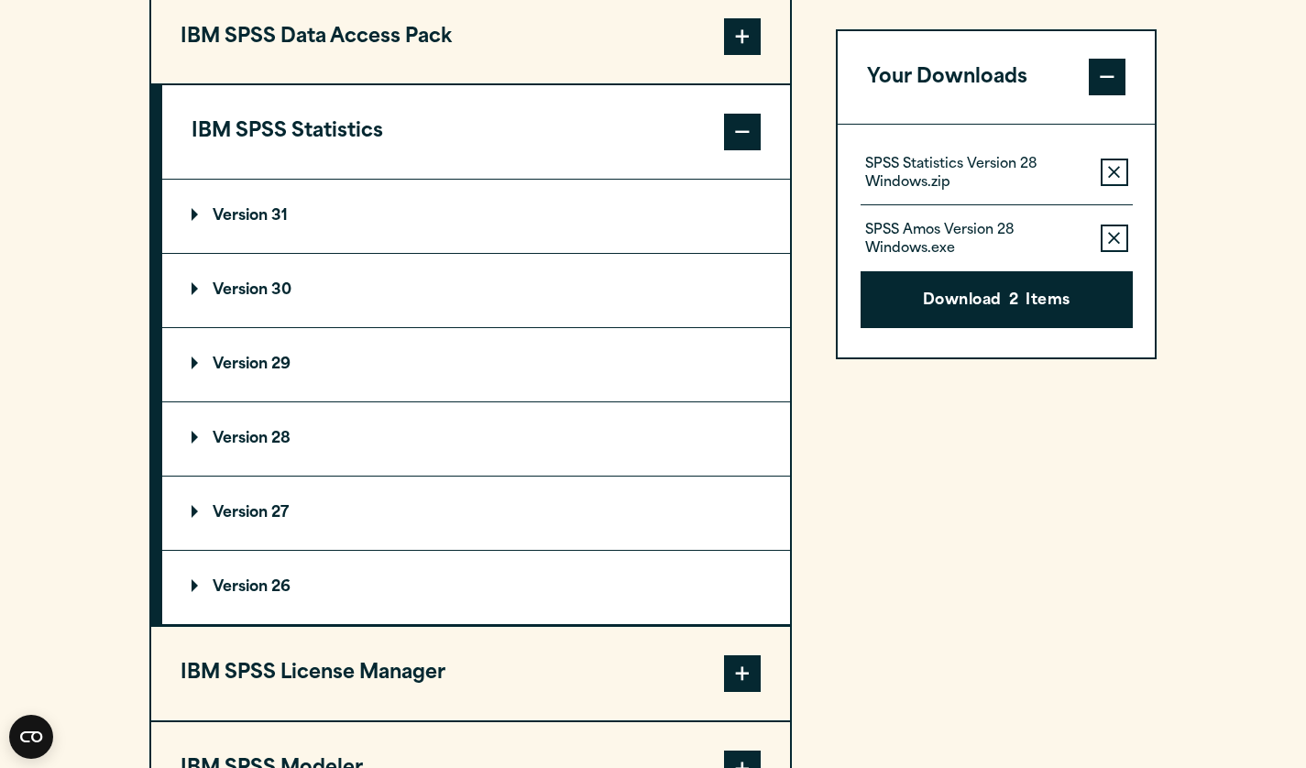
click at [257, 367] on p "Version 29" at bounding box center [241, 364] width 99 height 15
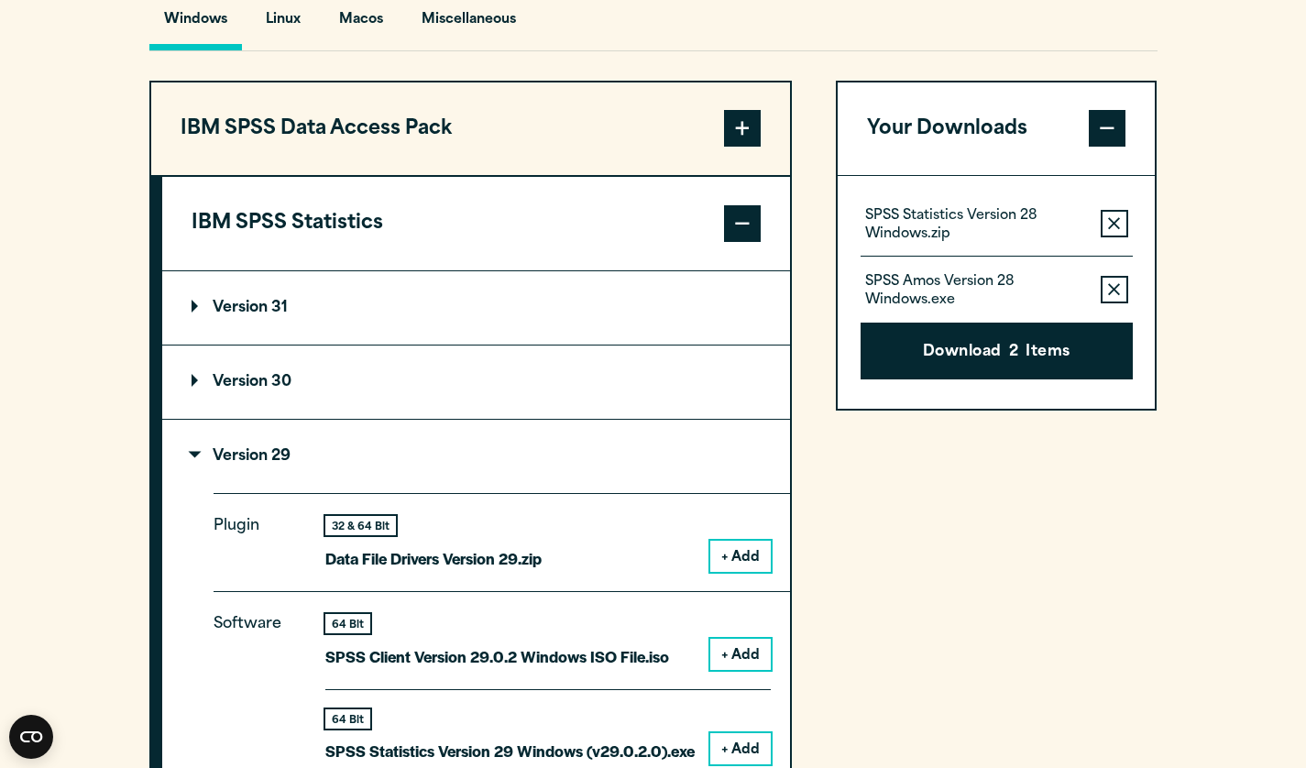
scroll to position [1384, 0]
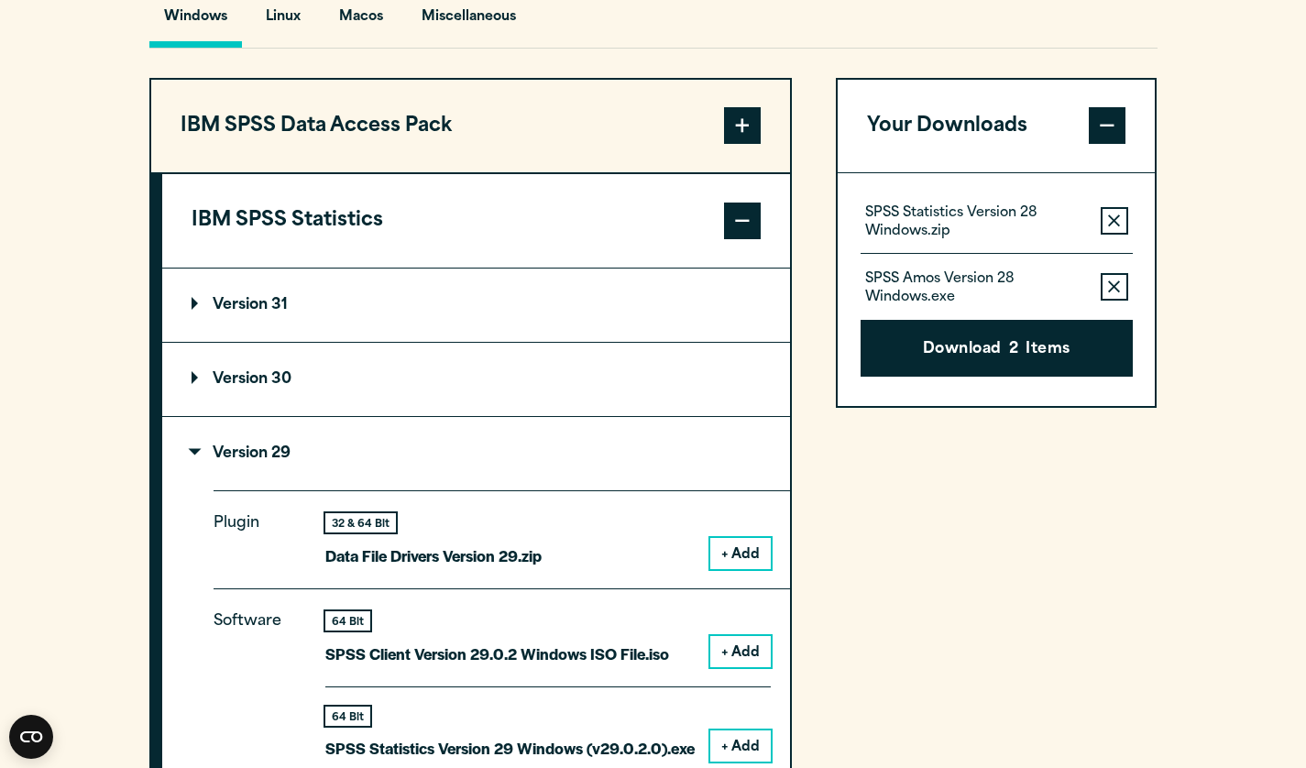
click at [274, 296] on summary "Version 31" at bounding box center [476, 304] width 628 height 73
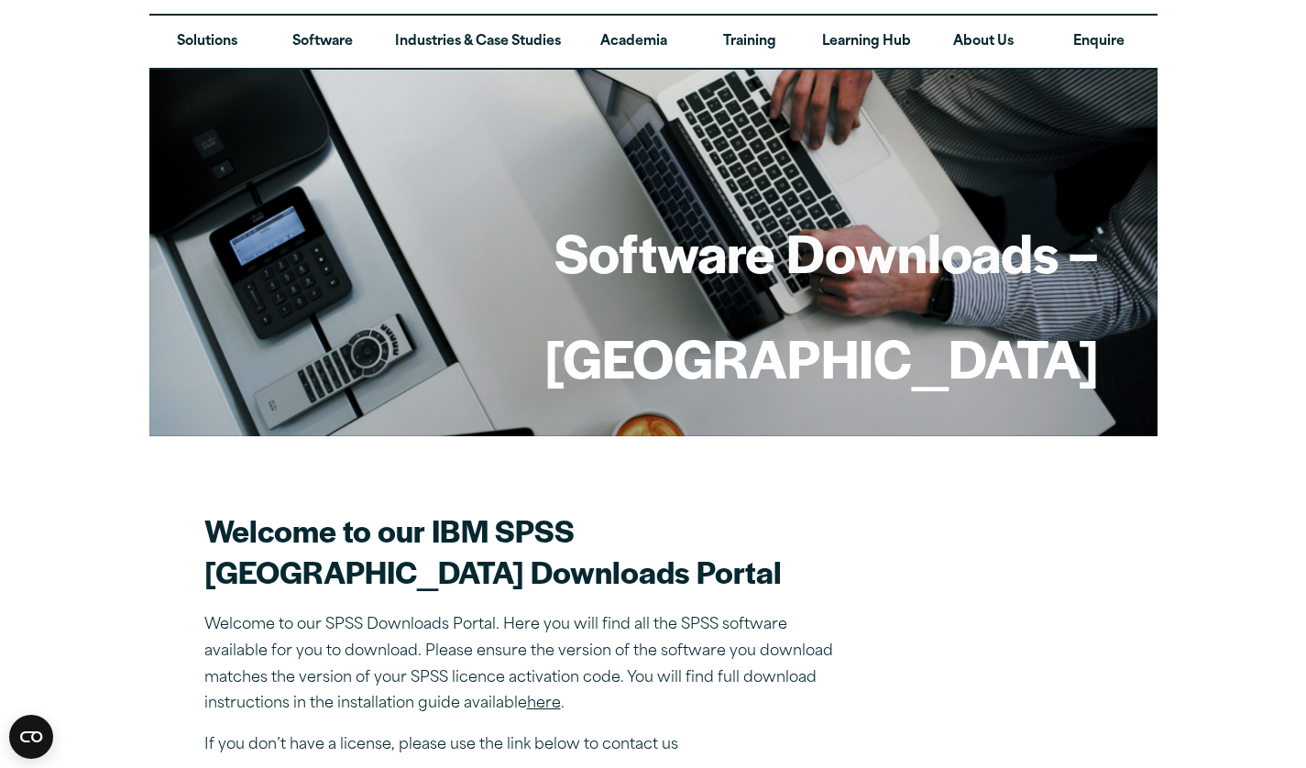
scroll to position [0, 0]
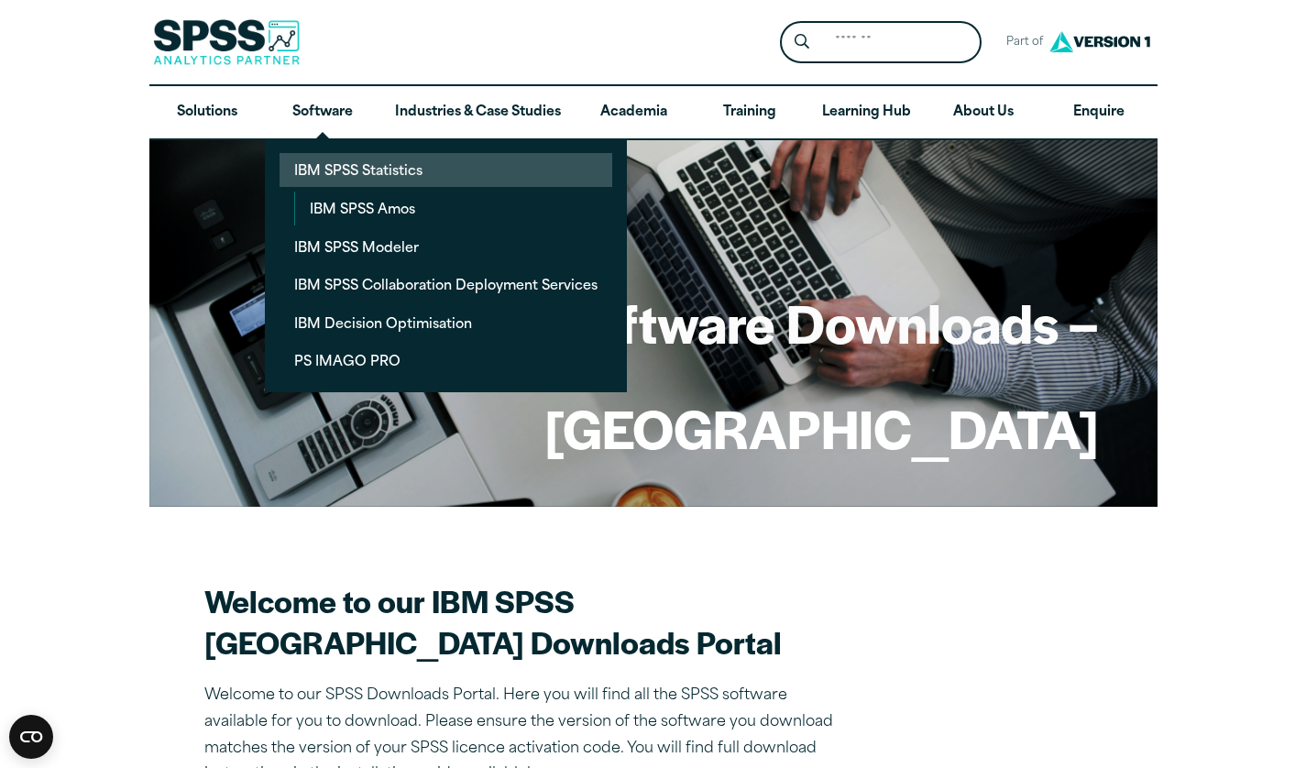
click at [345, 177] on link "IBM SPSS Statistics" at bounding box center [445, 170] width 333 height 34
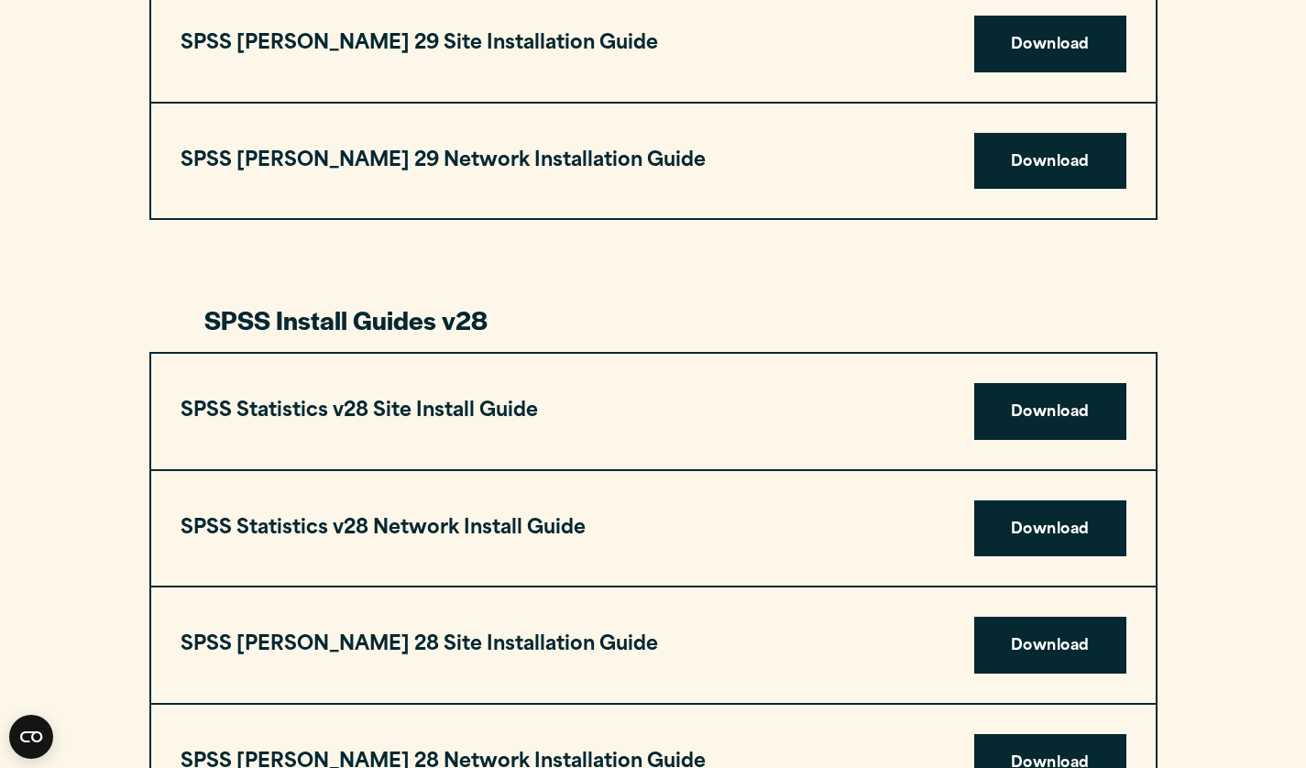
scroll to position [2532, 0]
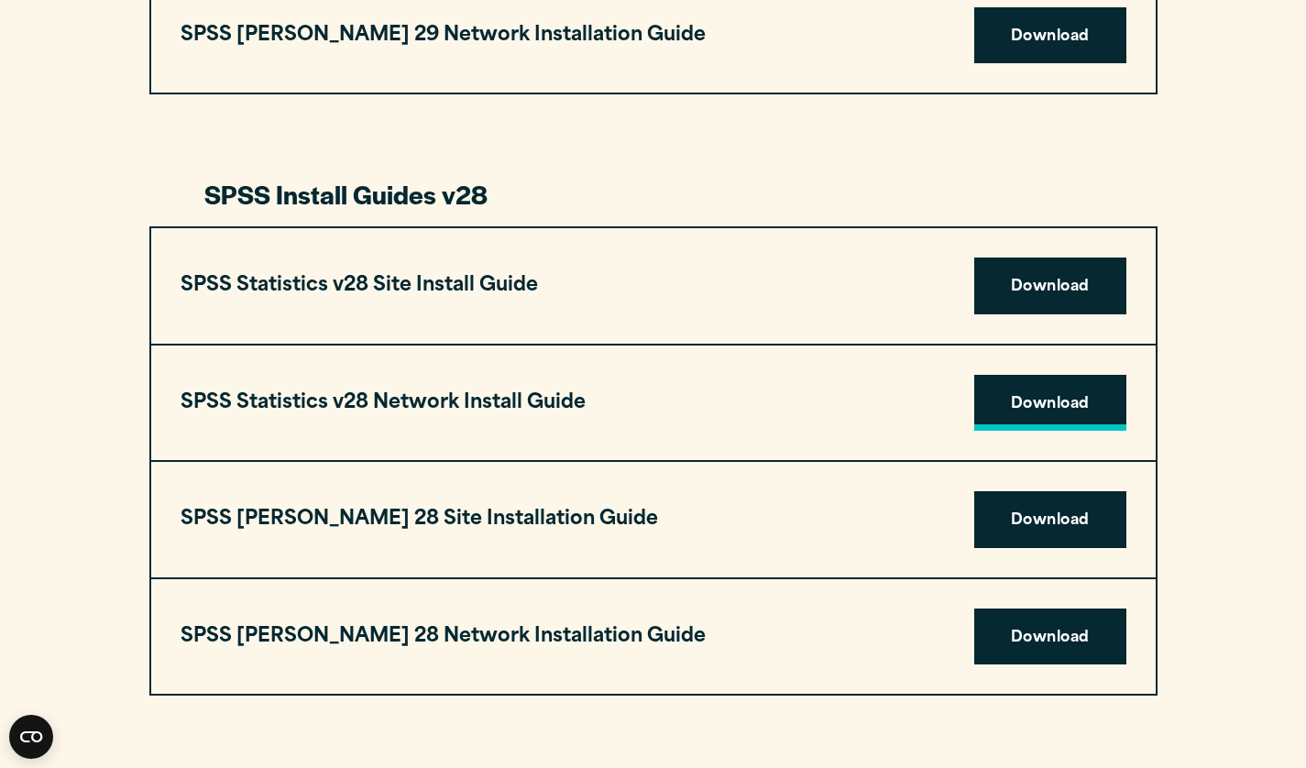
click at [1006, 401] on link "Download" at bounding box center [1050, 403] width 152 height 57
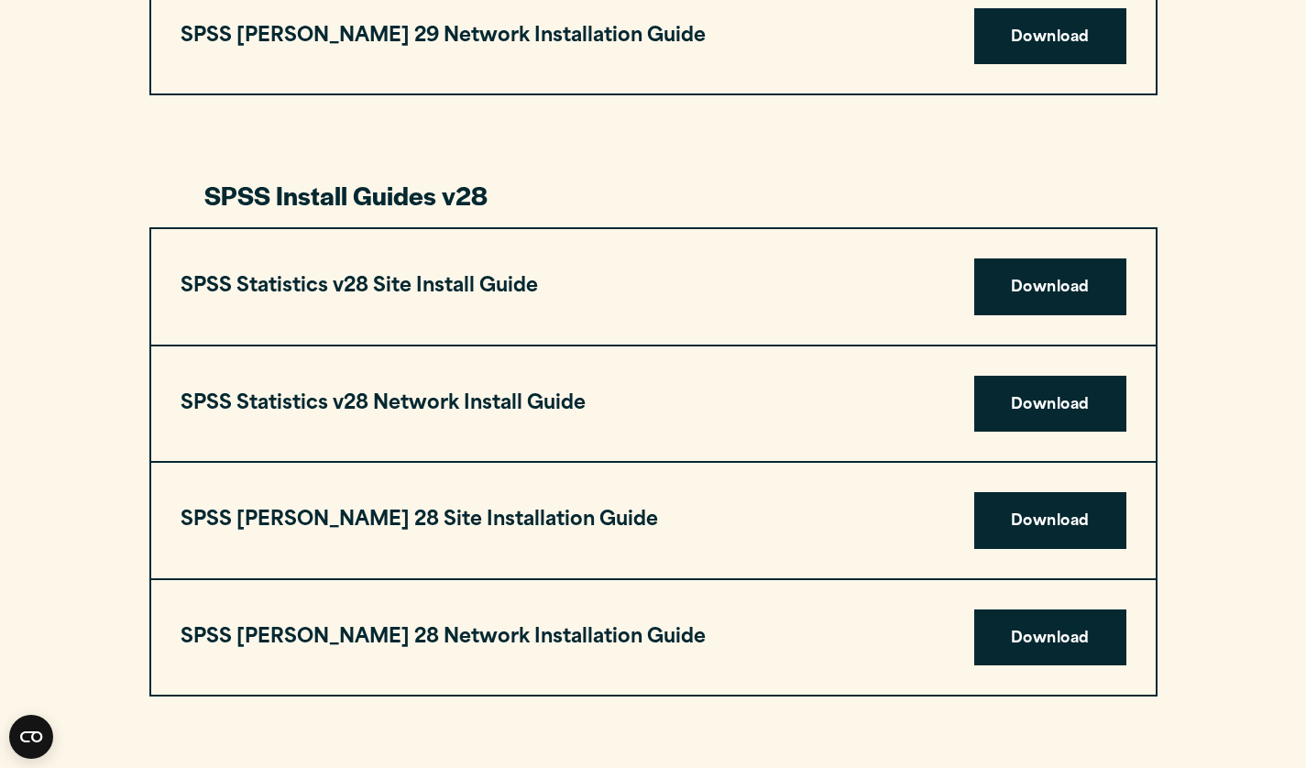
scroll to position [2532, 0]
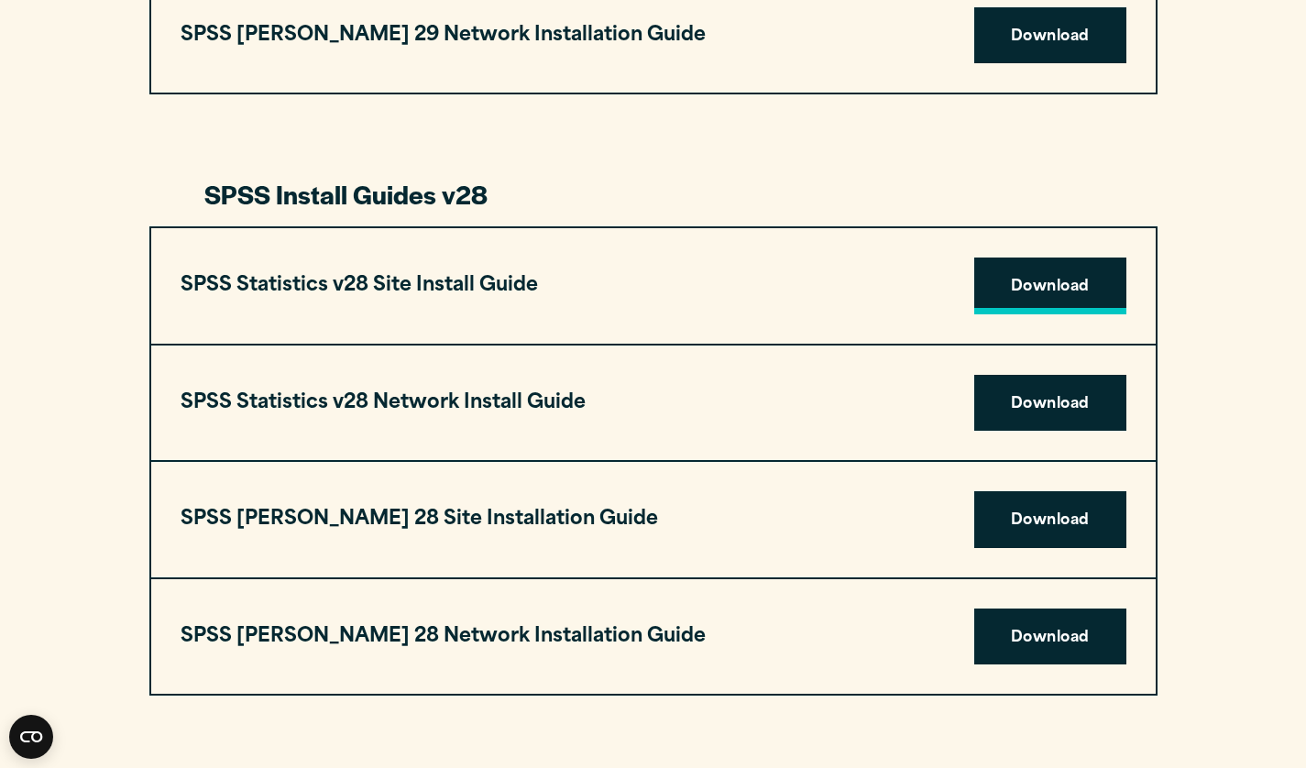
click at [1043, 286] on link "Download" at bounding box center [1050, 285] width 152 height 57
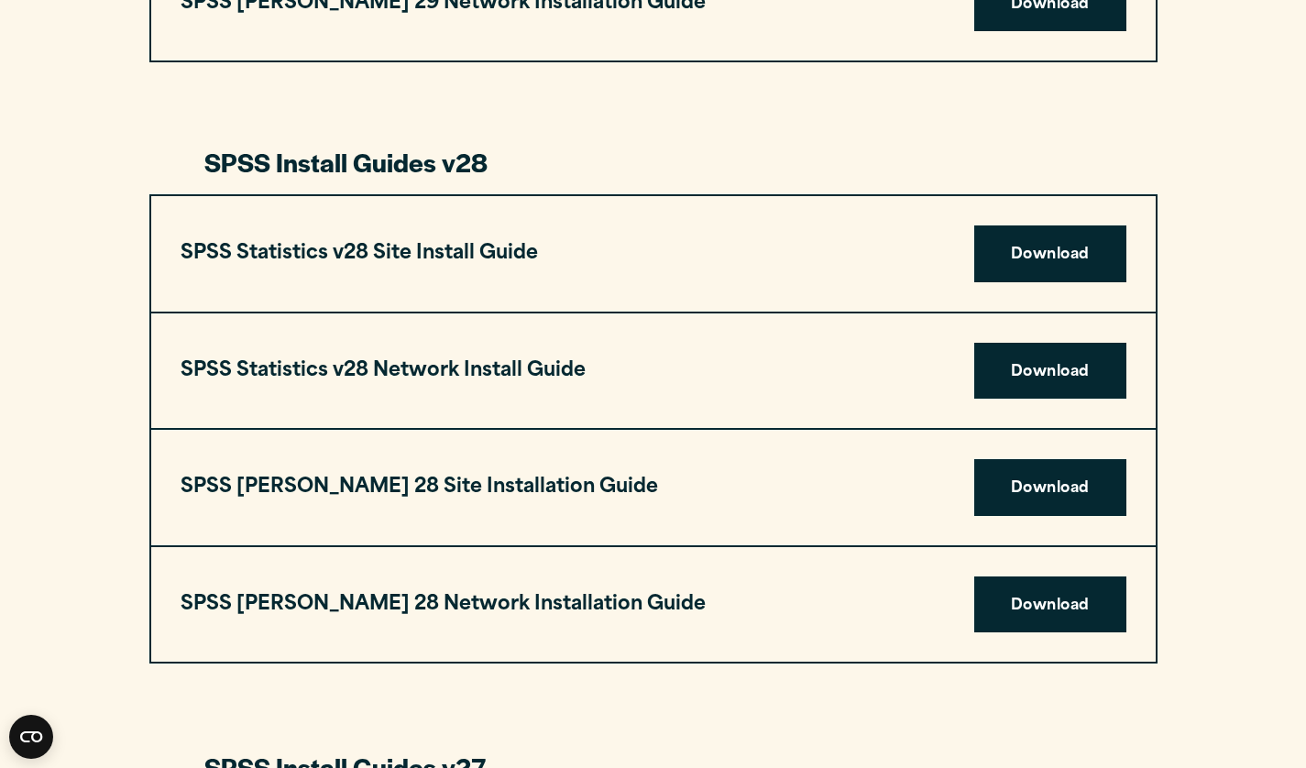
scroll to position [2578, 0]
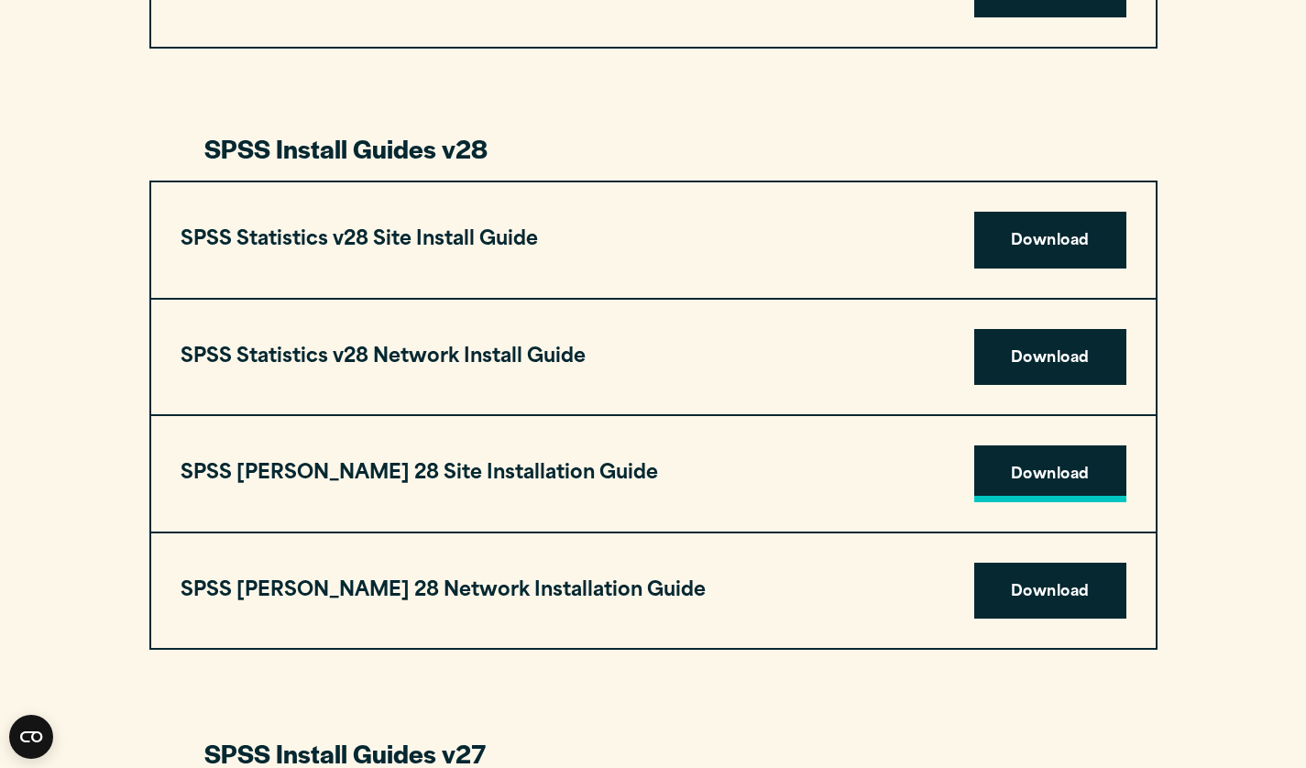
click at [1010, 485] on link "Download" at bounding box center [1050, 473] width 152 height 57
